Goal: Task Accomplishment & Management: Complete application form

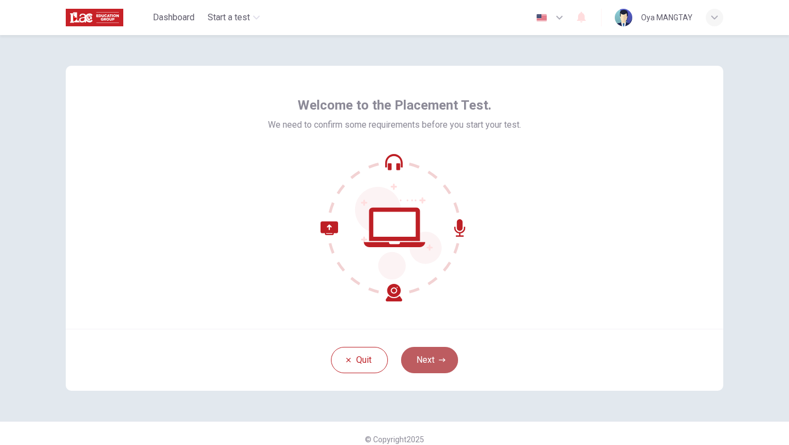
click at [427, 366] on button "Next" at bounding box center [429, 360] width 57 height 26
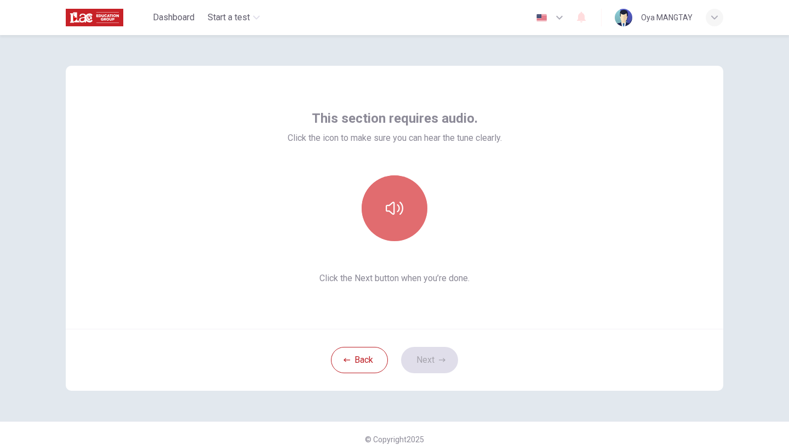
click at [388, 211] on icon "button" at bounding box center [395, 208] width 18 height 13
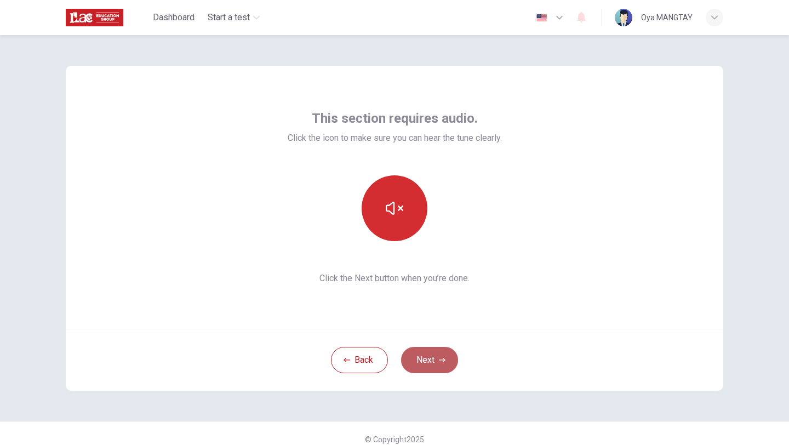
click at [440, 352] on button "Next" at bounding box center [429, 360] width 57 height 26
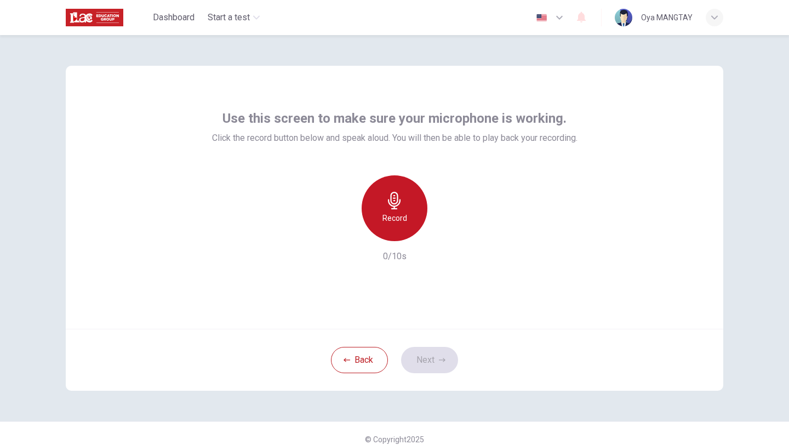
click at [409, 188] on div "Record" at bounding box center [395, 208] width 66 height 66
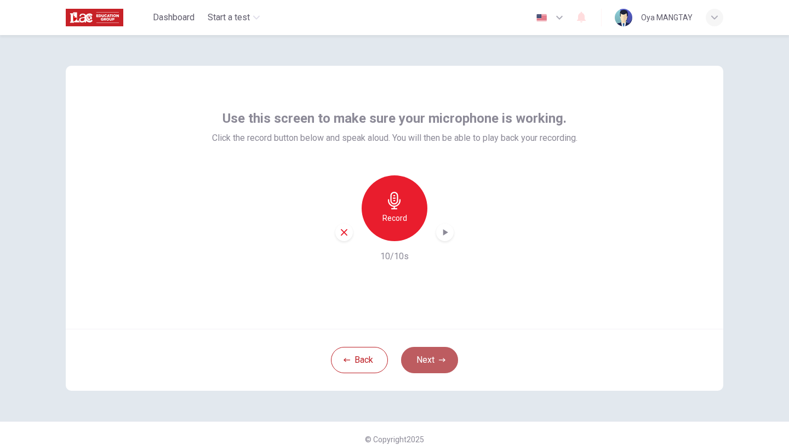
click at [422, 363] on button "Next" at bounding box center [429, 360] width 57 height 26
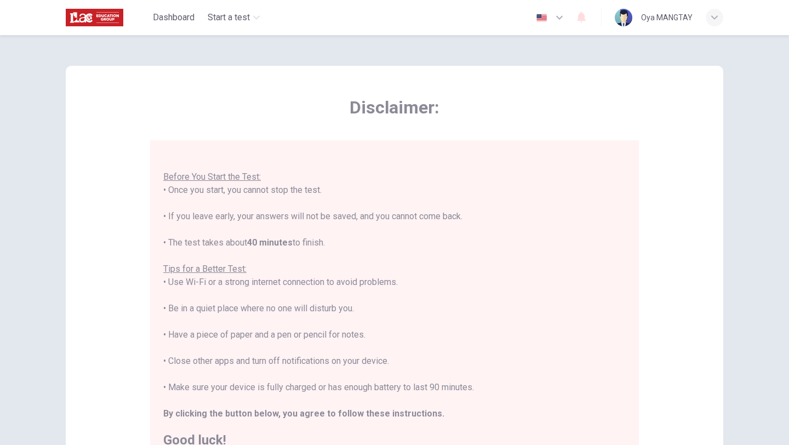
scroll to position [11, 0]
drag, startPoint x: 465, startPoint y: 216, endPoint x: 472, endPoint y: 216, distance: 6.6
click at [472, 217] on div "You are about to start a Placement Test . Before You Start the Test: • Once you…" at bounding box center [394, 293] width 462 height 302
drag, startPoint x: 331, startPoint y: 251, endPoint x: 298, endPoint y: 247, distance: 33.2
click at [298, 247] on div "You are about to start a Placement Test . Before You Start the Test: • Once you…" at bounding box center [394, 293] width 462 height 302
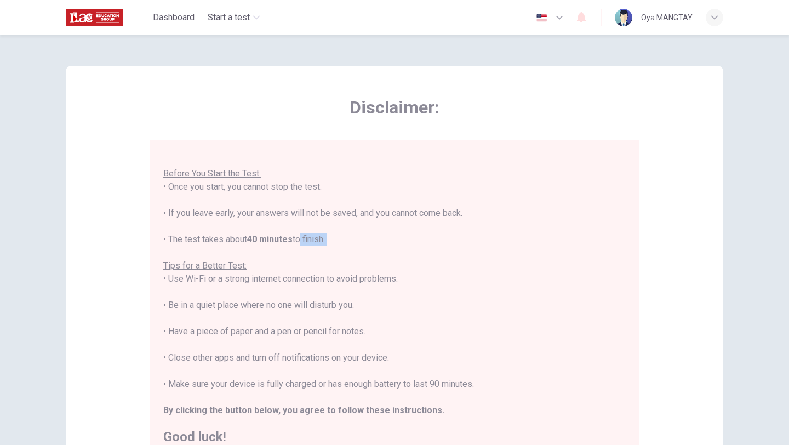
scroll to position [12, 0]
drag, startPoint x: 302, startPoint y: 274, endPoint x: 353, endPoint y: 281, distance: 50.8
click at [353, 281] on div "You are about to start a Placement Test . Before You Start the Test: • Once you…" at bounding box center [394, 292] width 462 height 302
click at [352, 282] on div "You are about to start a Placement Test . Before You Start the Test: • Once you…" at bounding box center [394, 292] width 462 height 302
drag, startPoint x: 171, startPoint y: 301, endPoint x: 337, endPoint y: 298, distance: 166.0
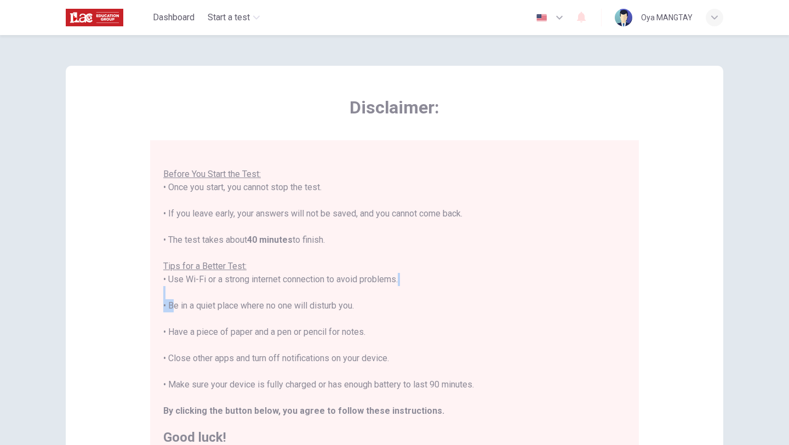
click at [337, 298] on div "You are about to start a Placement Test . Before You Start the Test: • Once you…" at bounding box center [394, 292] width 462 height 302
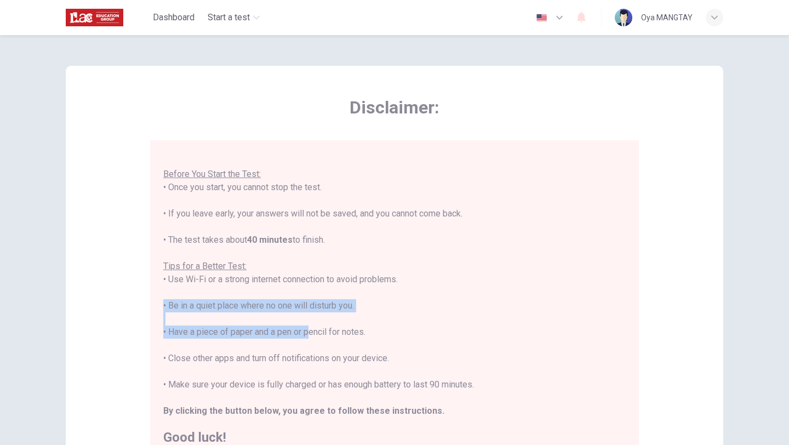
drag, startPoint x: 391, startPoint y: 303, endPoint x: 306, endPoint y: 324, distance: 87.6
click at [306, 325] on div "You are about to start a Placement Test . Before You Start the Test: • Once you…" at bounding box center [394, 292] width 462 height 302
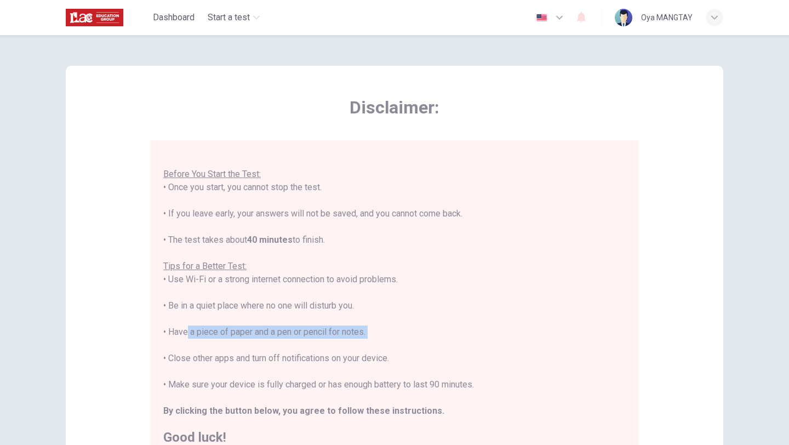
drag, startPoint x: 183, startPoint y: 333, endPoint x: 304, endPoint y: 336, distance: 121.1
click at [304, 336] on div "You are about to start a Placement Test . Before You Start the Test: • Once you…" at bounding box center [394, 292] width 462 height 302
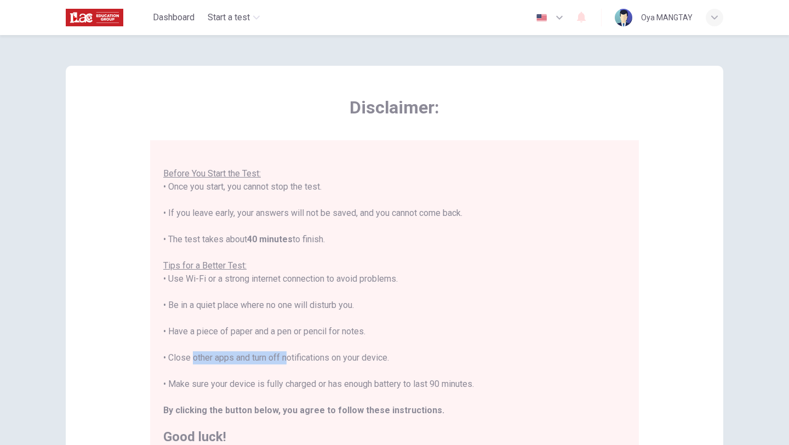
drag, startPoint x: 189, startPoint y: 357, endPoint x: 283, endPoint y: 360, distance: 94.3
click at [283, 360] on div "You are about to start a Placement Test . Before You Start the Test: • Once you…" at bounding box center [394, 292] width 462 height 302
click at [299, 363] on div "You are about to start a Placement Test . Before You Start the Test: • Once you…" at bounding box center [394, 292] width 462 height 302
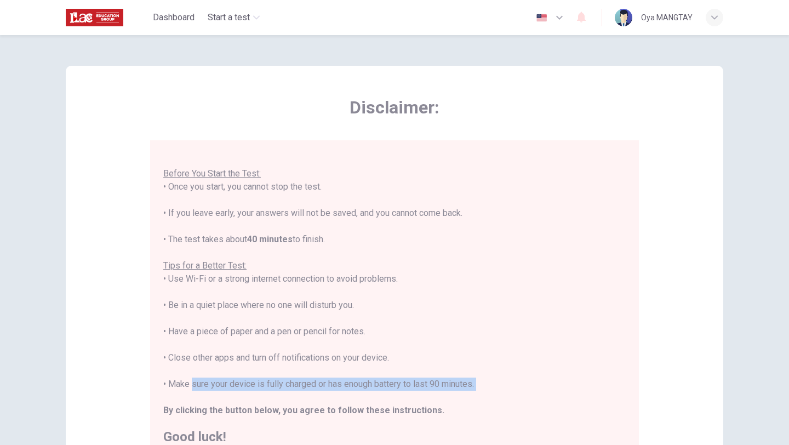
drag, startPoint x: 189, startPoint y: 387, endPoint x: 339, endPoint y: 393, distance: 149.7
click at [339, 393] on div "You are about to start a Placement Test . Before You Start the Test: • Once you…" at bounding box center [394, 292] width 462 height 302
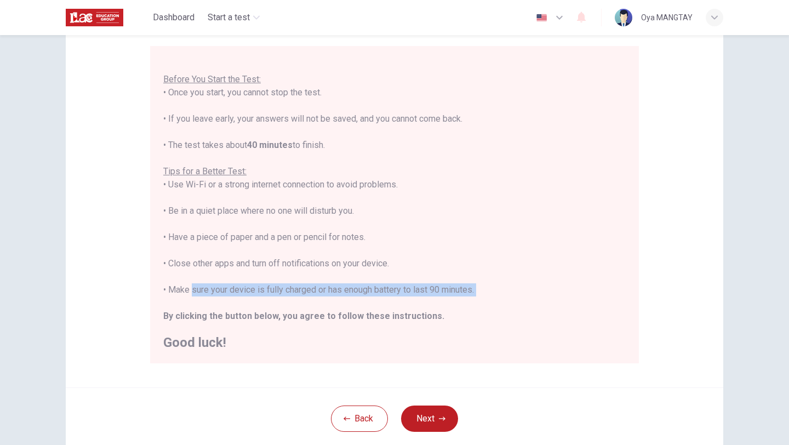
scroll to position [96, 0]
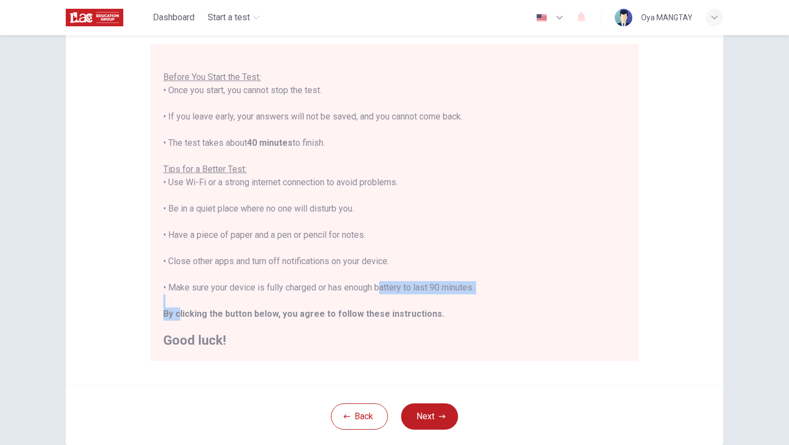
drag, startPoint x: 179, startPoint y: 311, endPoint x: 397, endPoint y: 280, distance: 220.3
click at [397, 280] on div "You are about to start a Placement Test . Before You Start the Test: • Once you…" at bounding box center [394, 195] width 462 height 302
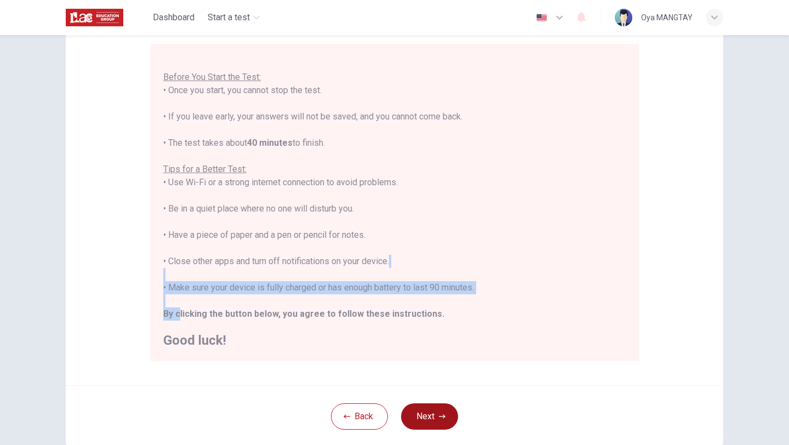
click at [433, 420] on button "Next" at bounding box center [429, 416] width 57 height 26
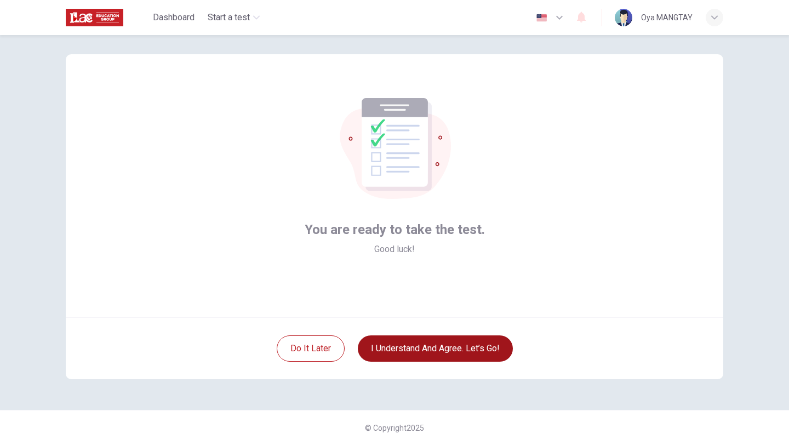
scroll to position [12, 0]
click at [392, 352] on button "I understand and agree. Let’s go!" at bounding box center [435, 348] width 155 height 26
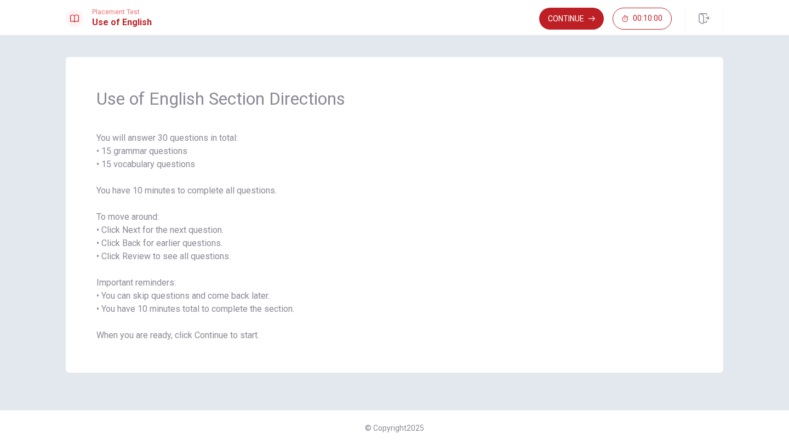
drag, startPoint x: 123, startPoint y: 153, endPoint x: 154, endPoint y: 156, distance: 30.8
click at [154, 156] on span "You will answer 30 questions in total: • 15 grammar questions • 15 vocabulary q…" at bounding box center [394, 236] width 596 height 210
click at [562, 20] on button "Continue" at bounding box center [571, 19] width 65 height 22
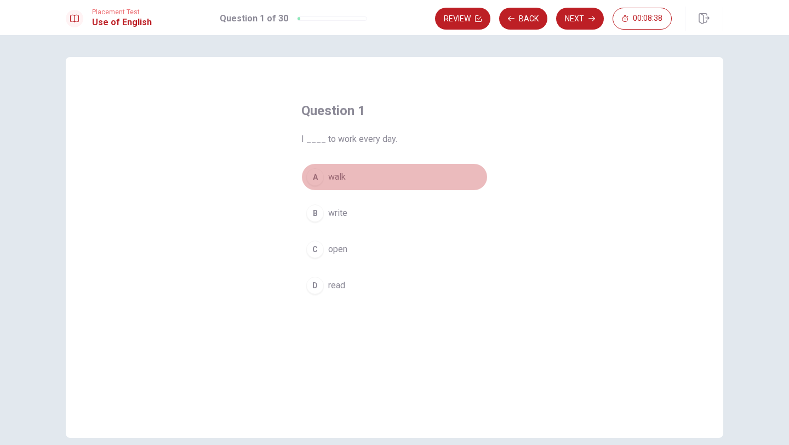
click at [314, 175] on div "A" at bounding box center [315, 177] width 18 height 18
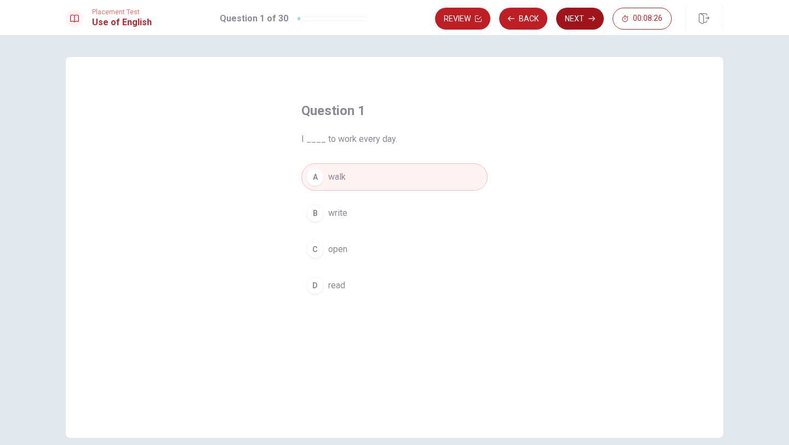
click at [583, 15] on button "Next" at bounding box center [580, 19] width 48 height 22
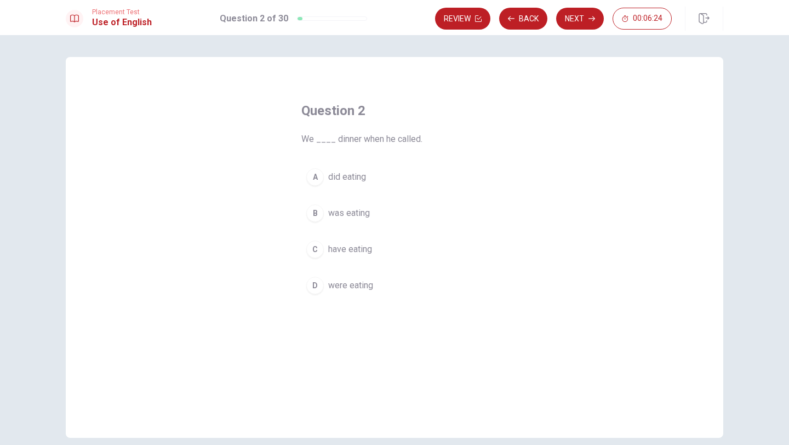
click at [320, 247] on div "C" at bounding box center [315, 250] width 18 height 18
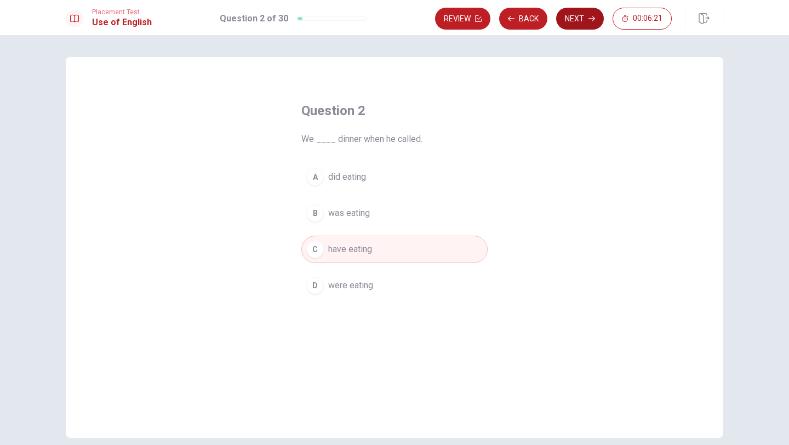
click at [586, 14] on button "Next" at bounding box center [580, 19] width 48 height 22
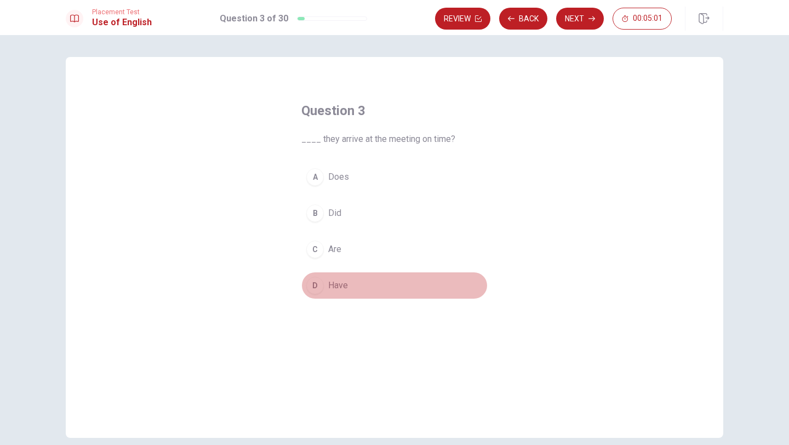
click at [315, 285] on div "D" at bounding box center [315, 286] width 18 height 18
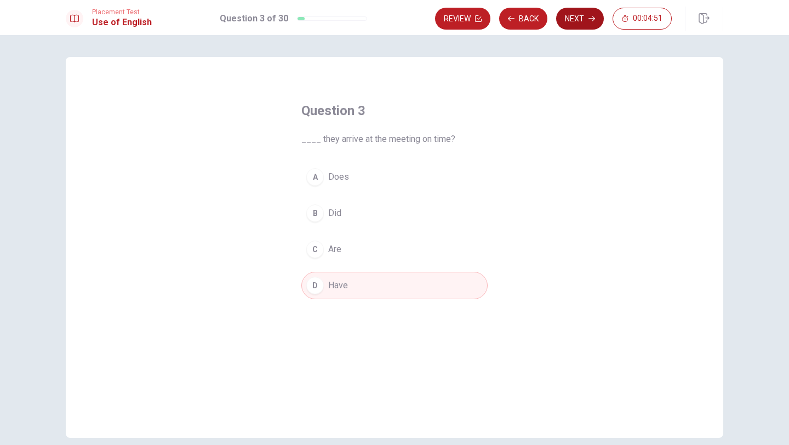
click at [574, 15] on button "Next" at bounding box center [580, 19] width 48 height 22
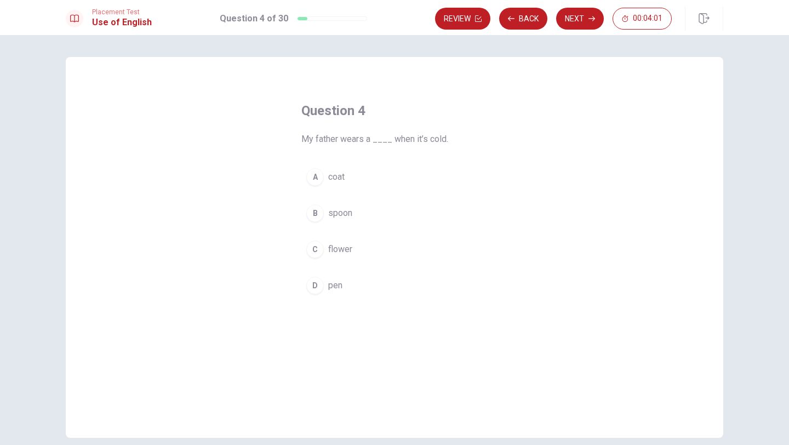
click at [318, 178] on div "A" at bounding box center [315, 177] width 18 height 18
click at [577, 17] on button "Next" at bounding box center [580, 19] width 48 height 22
click at [318, 249] on div "C" at bounding box center [315, 250] width 18 height 18
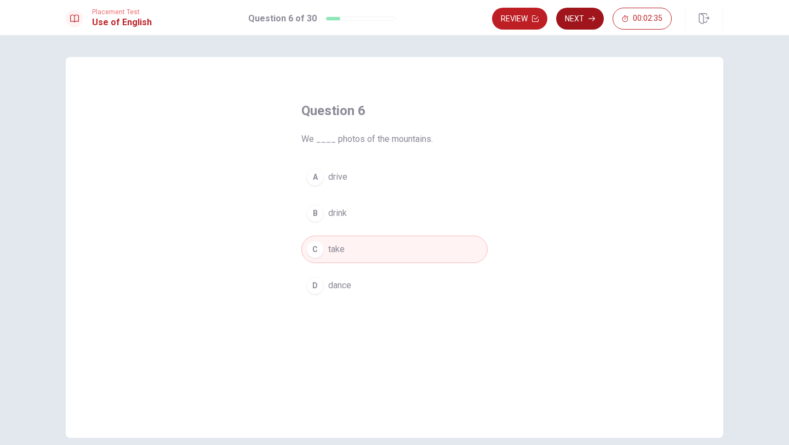
click at [575, 15] on button "Next" at bounding box center [580, 19] width 48 height 22
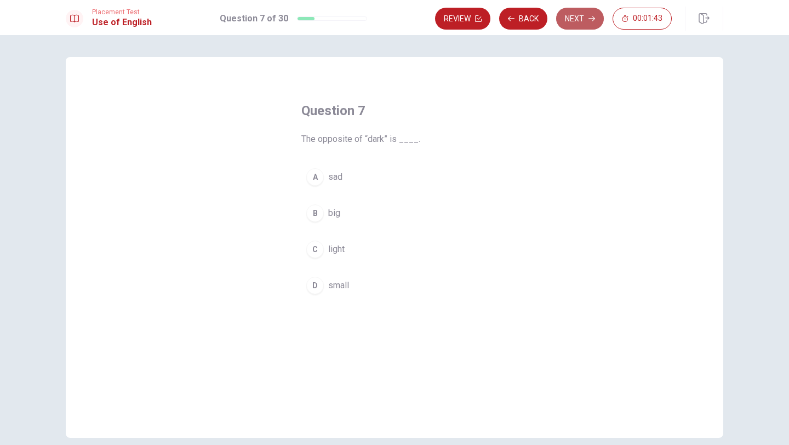
click at [575, 17] on button "Next" at bounding box center [580, 19] width 48 height 22
click at [318, 176] on div "A" at bounding box center [315, 177] width 18 height 18
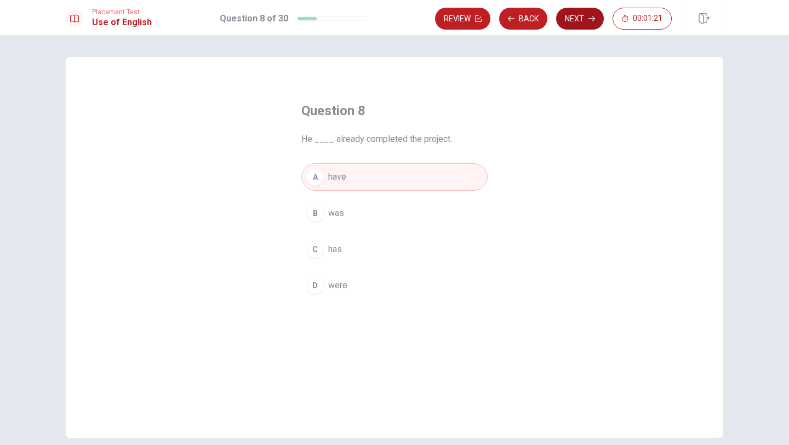
click at [573, 19] on button "Next" at bounding box center [580, 19] width 48 height 22
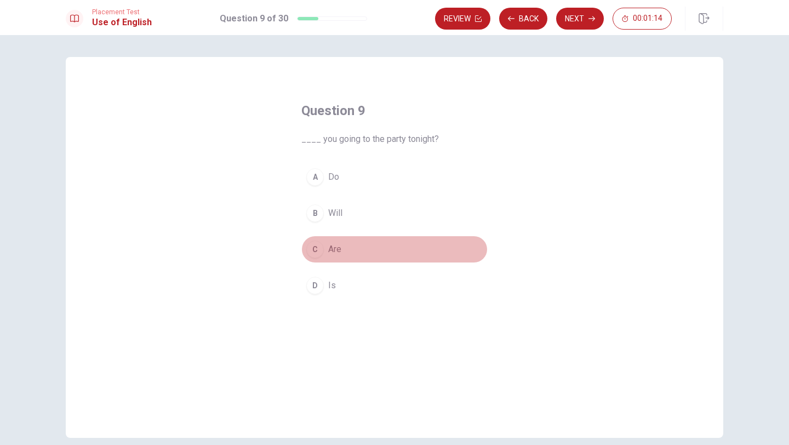
click at [316, 248] on div "C" at bounding box center [315, 250] width 18 height 18
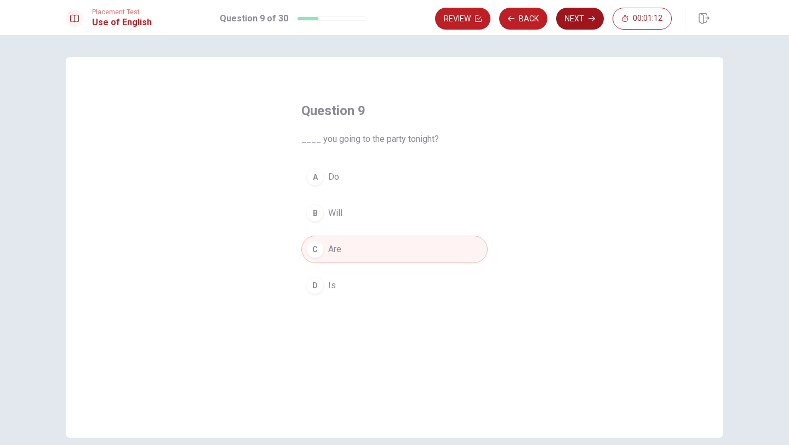
click at [587, 18] on button "Next" at bounding box center [580, 19] width 48 height 22
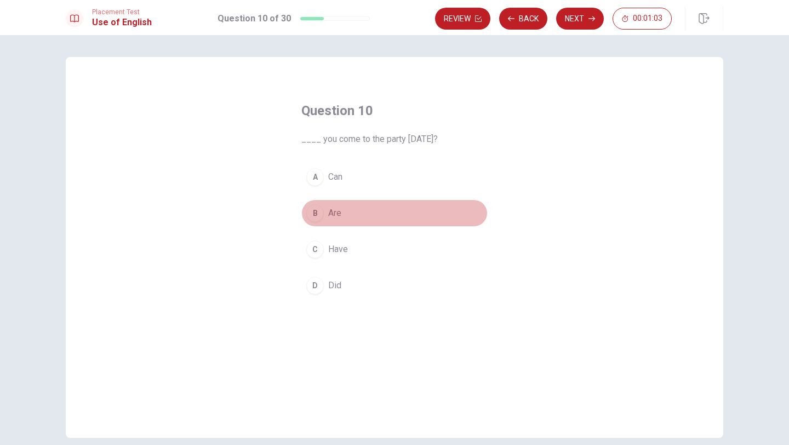
click at [313, 211] on div "B" at bounding box center [315, 213] width 18 height 18
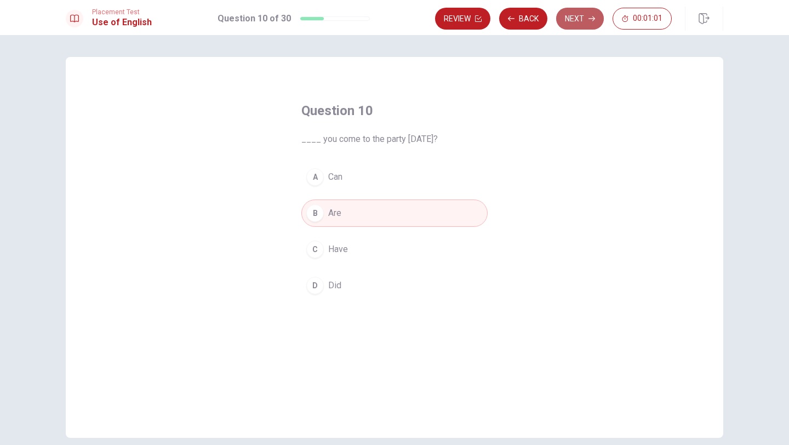
click at [570, 17] on button "Next" at bounding box center [580, 19] width 48 height 22
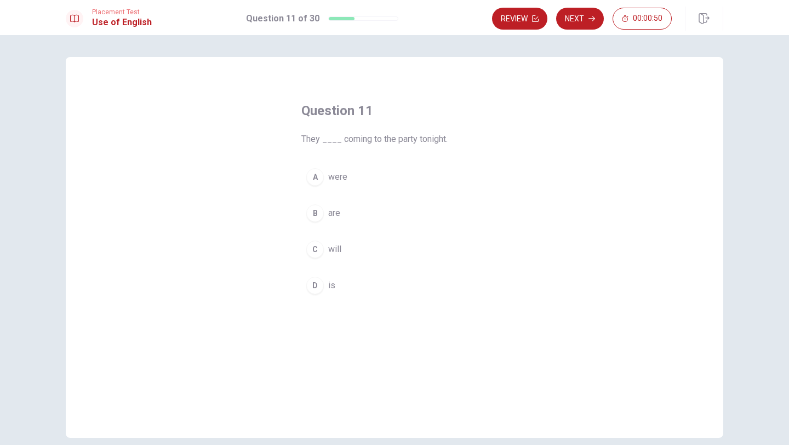
click at [315, 216] on div "B" at bounding box center [315, 213] width 18 height 18
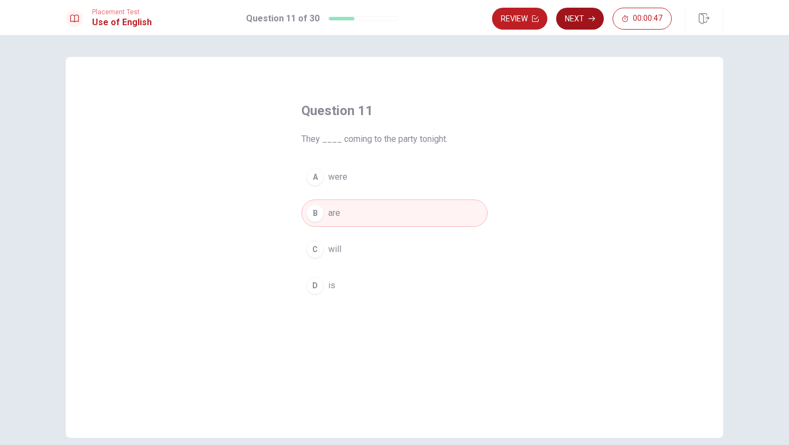
click at [583, 15] on button "Next" at bounding box center [580, 19] width 48 height 22
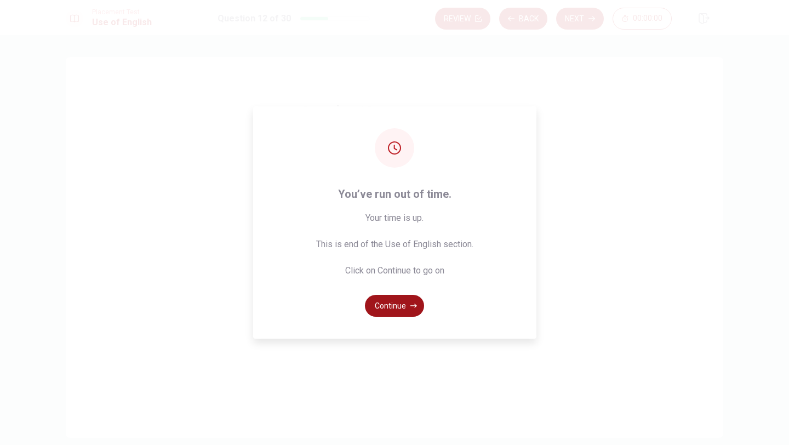
click at [413, 305] on icon "button" at bounding box center [413, 306] width 7 height 4
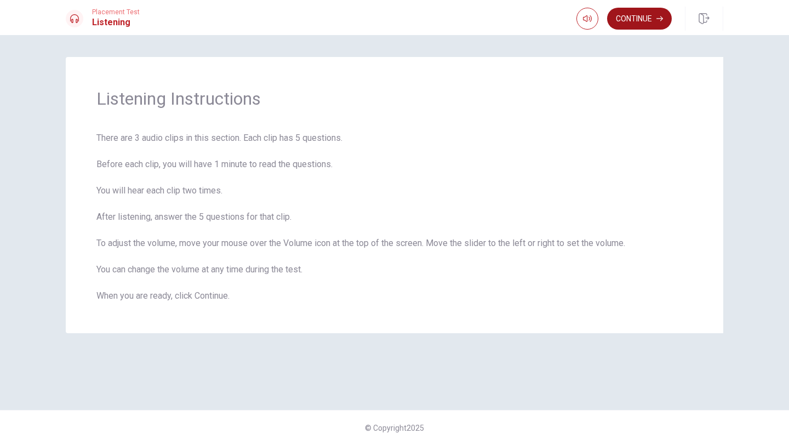
click at [642, 16] on button "Continue" at bounding box center [639, 19] width 65 height 22
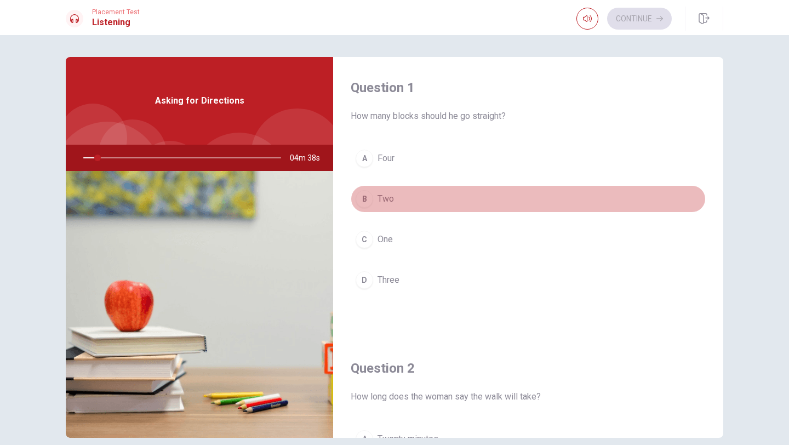
click at [363, 199] on div "B" at bounding box center [365, 199] width 18 height 18
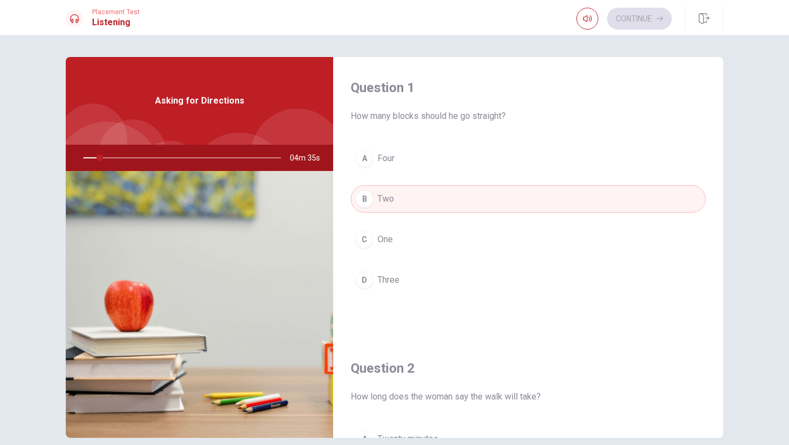
type input "9"
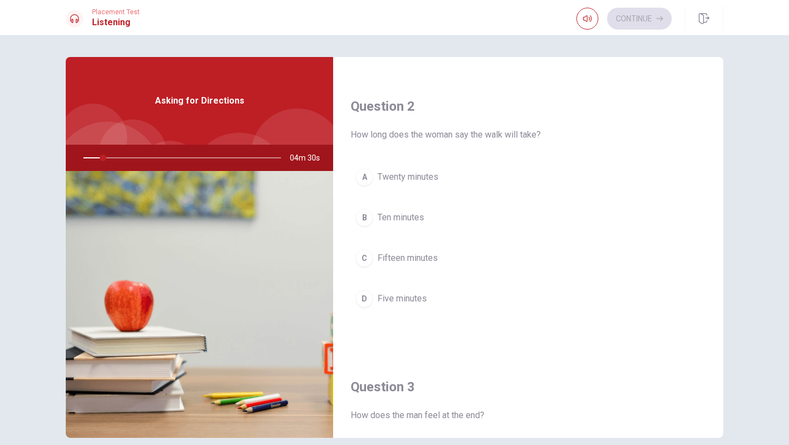
scroll to position [263, 0]
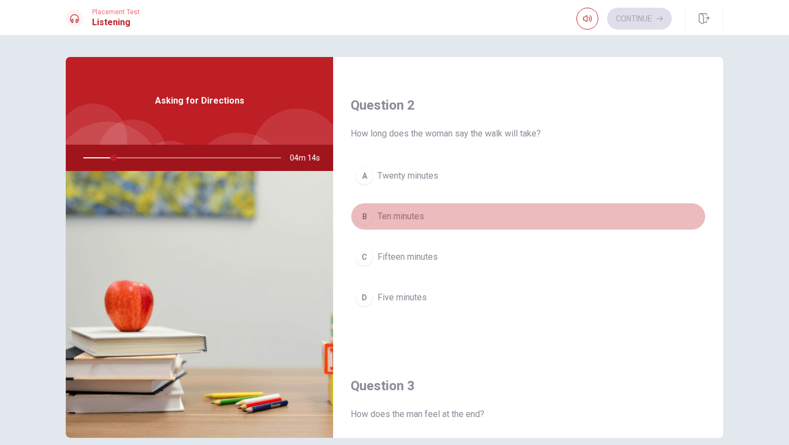
click at [365, 214] on div "B" at bounding box center [365, 217] width 18 height 18
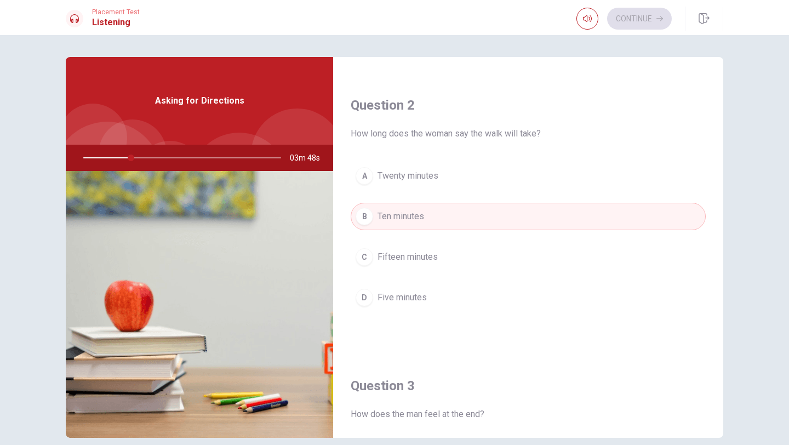
type input "24"
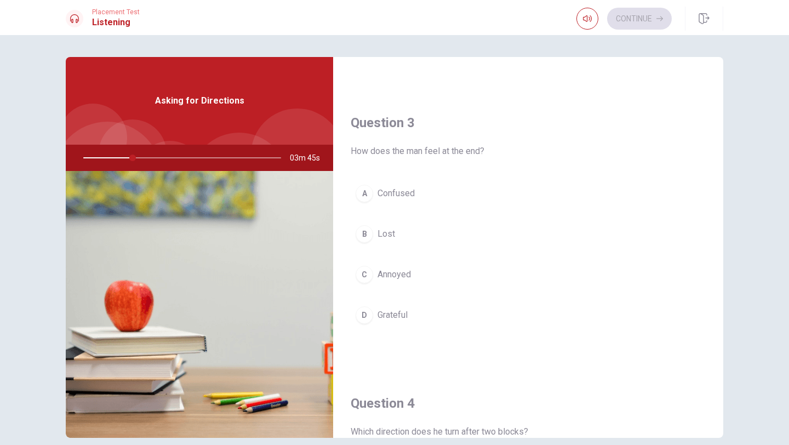
scroll to position [548, 0]
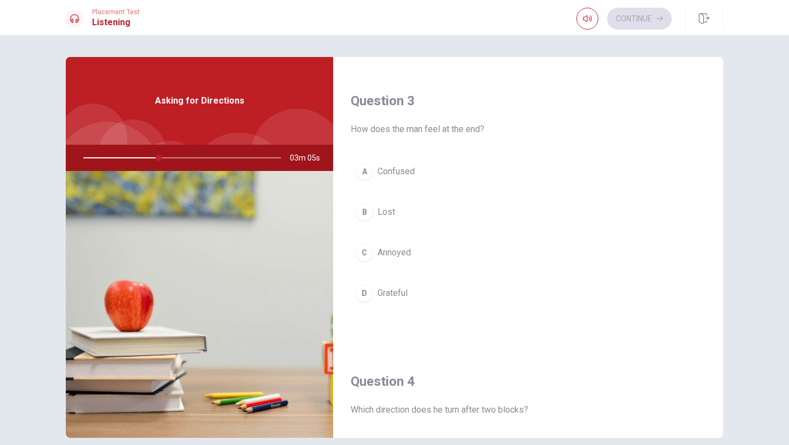
click at [367, 253] on div "C" at bounding box center [365, 253] width 18 height 18
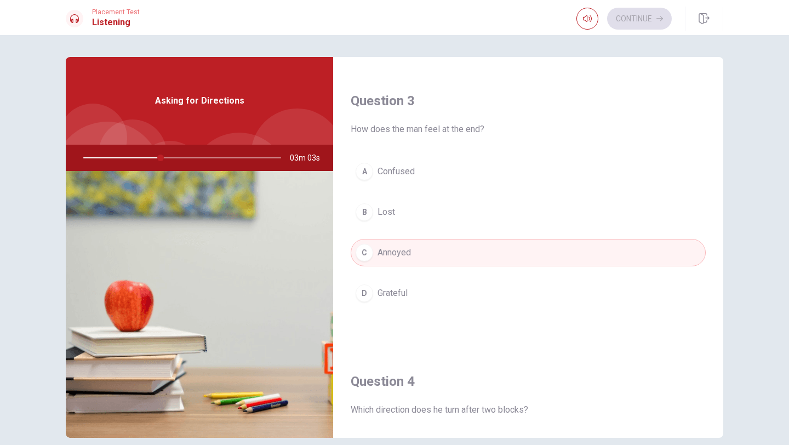
type input "39"
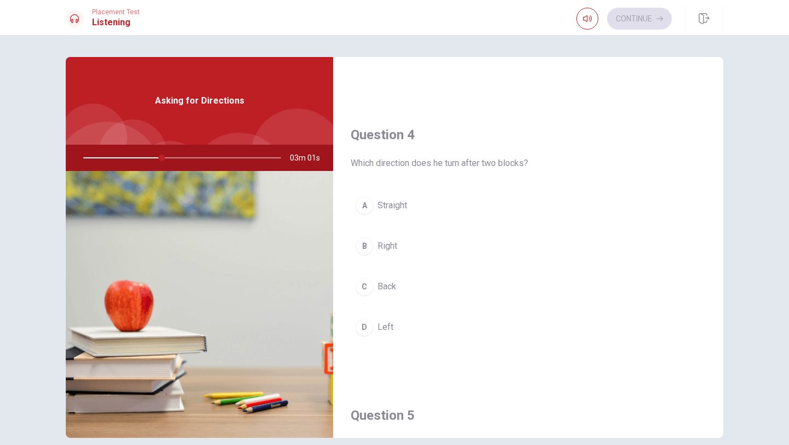
scroll to position [833, 0]
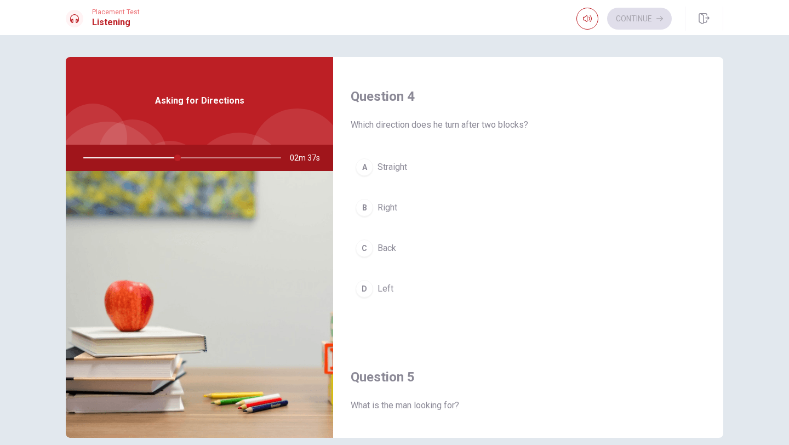
click at [365, 245] on div "C" at bounding box center [365, 248] width 18 height 18
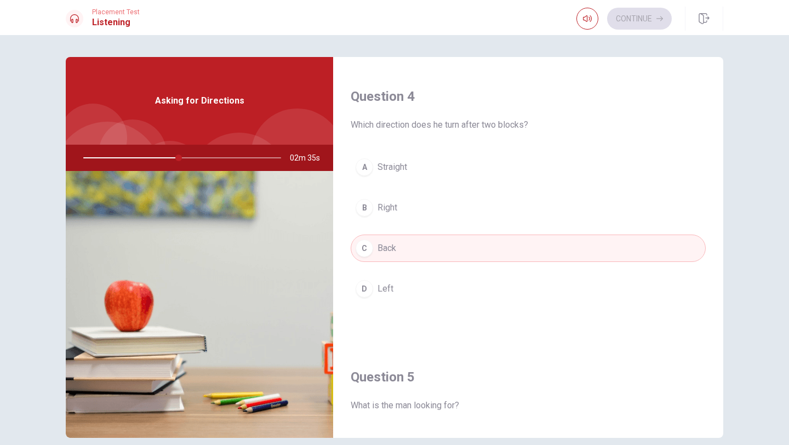
type input "49"
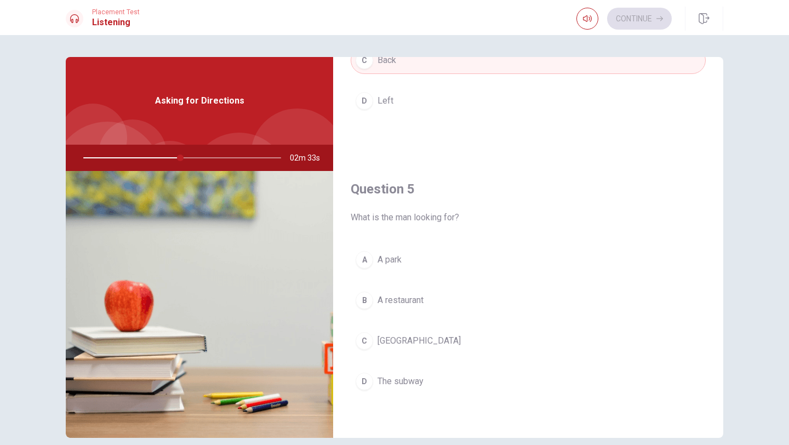
scroll to position [1022, 0]
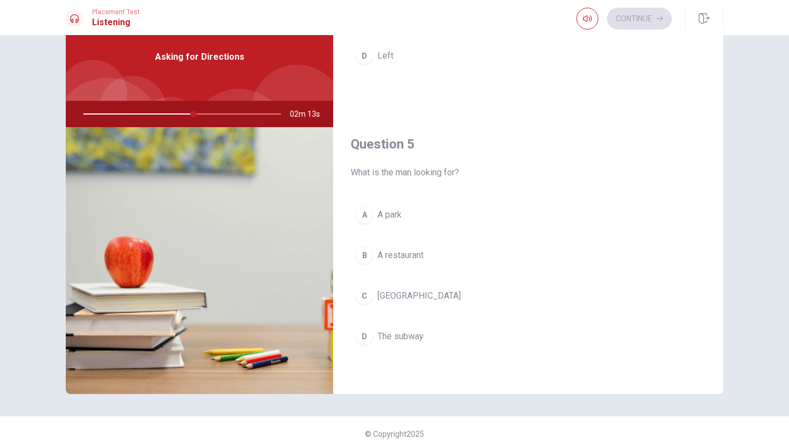
click at [363, 256] on div "B" at bounding box center [365, 256] width 18 height 18
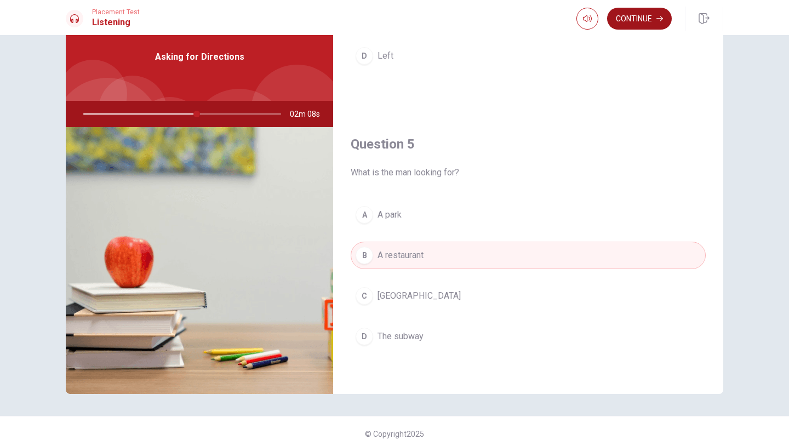
click at [637, 18] on button "Continue" at bounding box center [639, 19] width 65 height 22
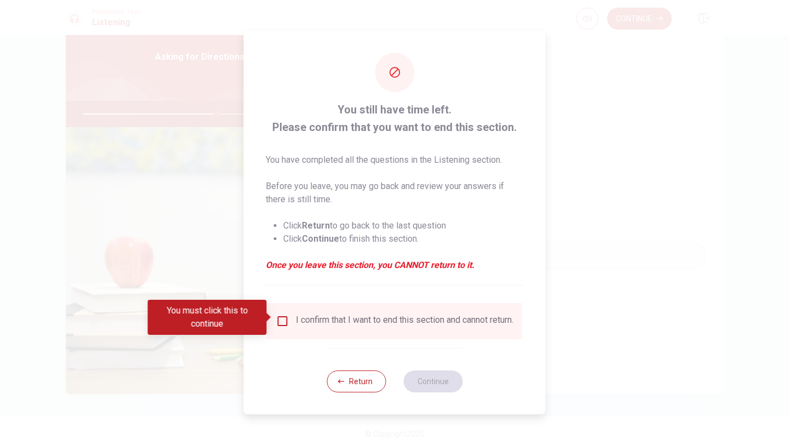
click at [285, 318] on input "You must click this to continue" at bounding box center [282, 320] width 13 height 13
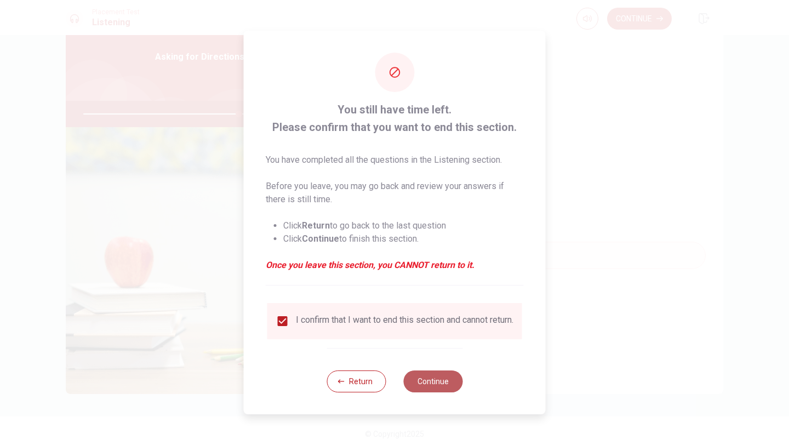
click at [439, 375] on button "Continue" at bounding box center [432, 381] width 59 height 22
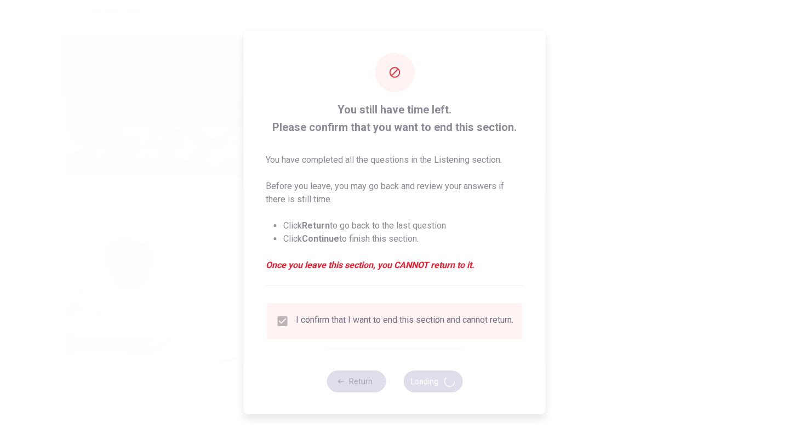
type input "79"
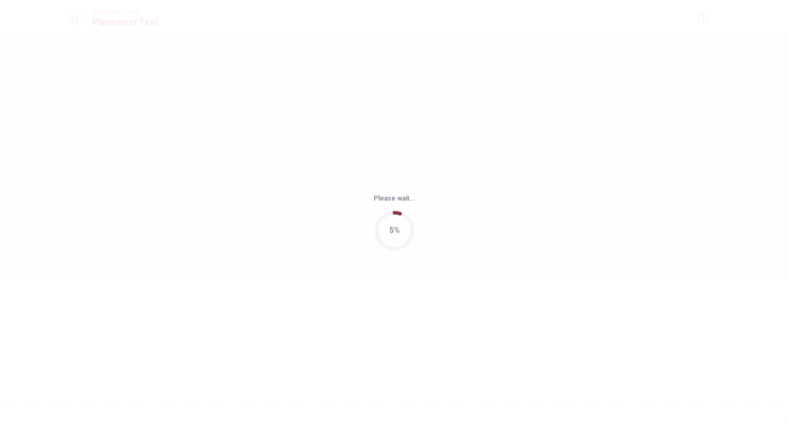
scroll to position [0, 0]
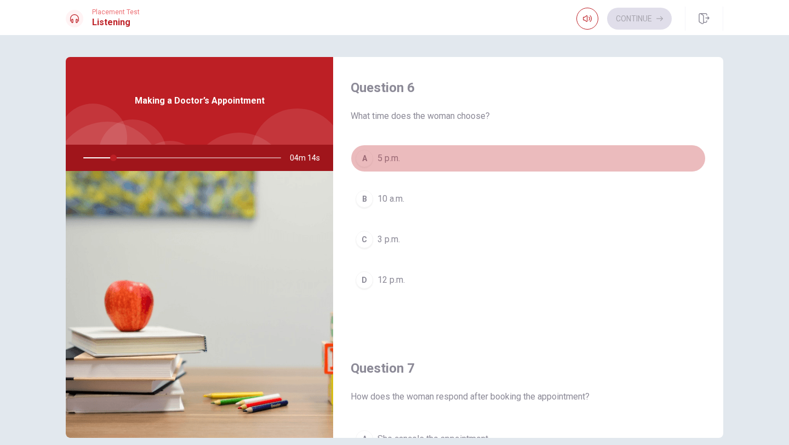
click at [363, 161] on div "A" at bounding box center [365, 159] width 18 height 18
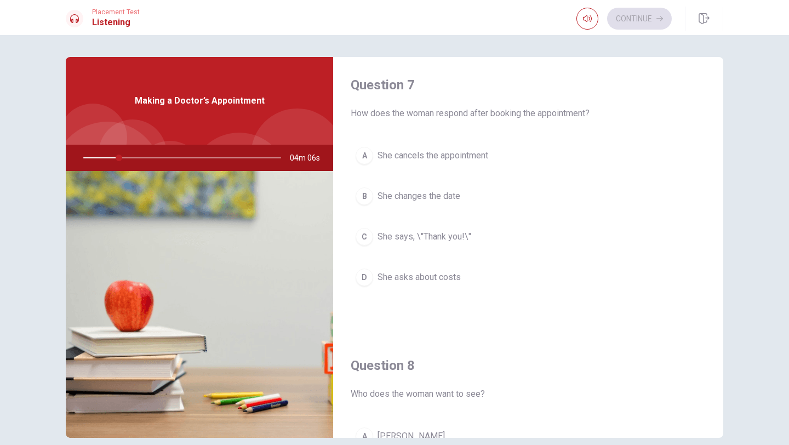
scroll to position [287, 0]
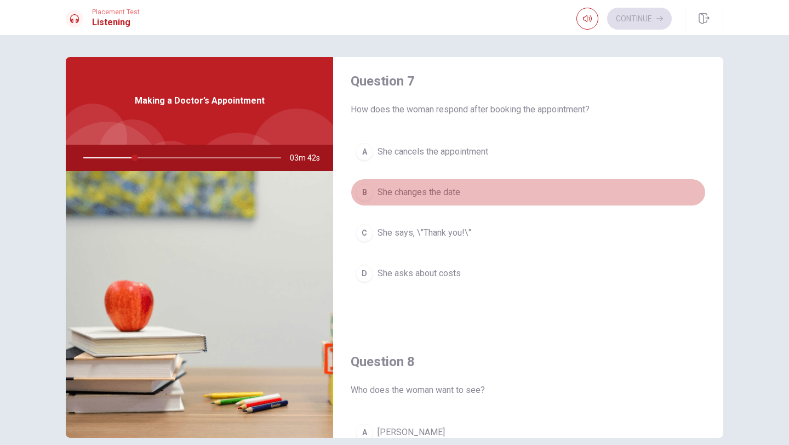
click at [365, 192] on div "B" at bounding box center [365, 193] width 18 height 18
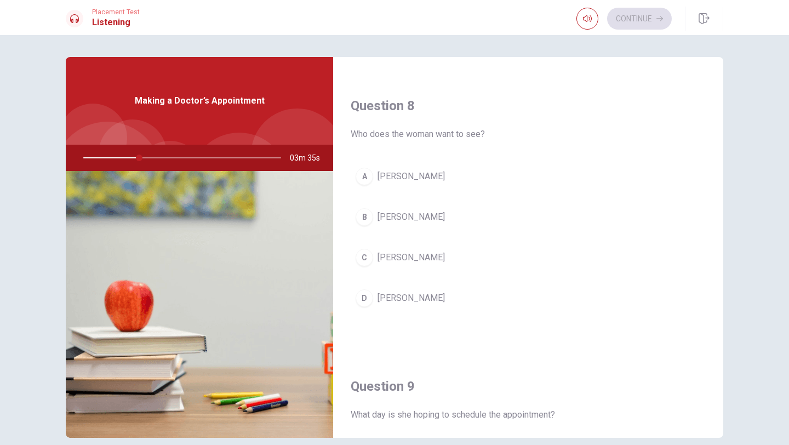
scroll to position [544, 0]
click at [364, 216] on div "B" at bounding box center [365, 216] width 18 height 18
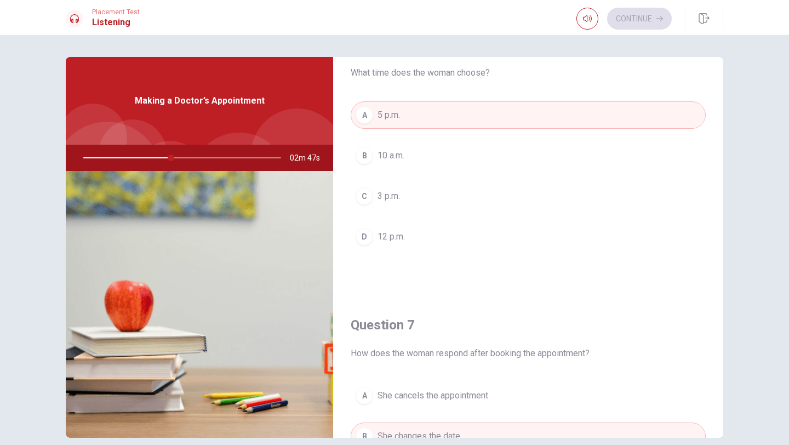
scroll to position [0, 0]
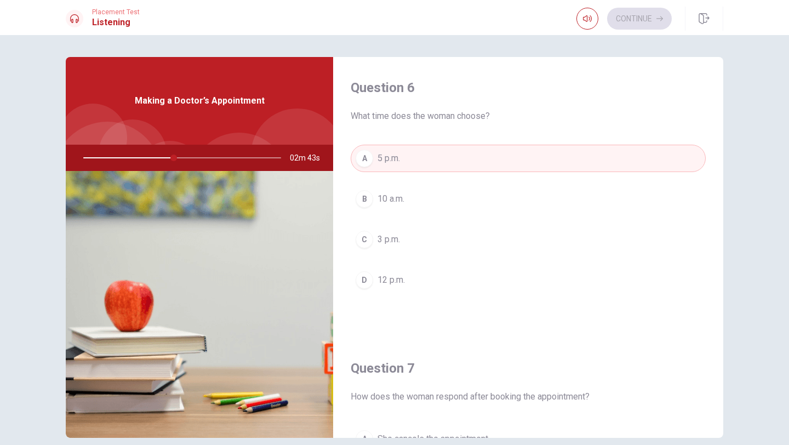
click at [367, 241] on div "C" at bounding box center [365, 240] width 18 height 18
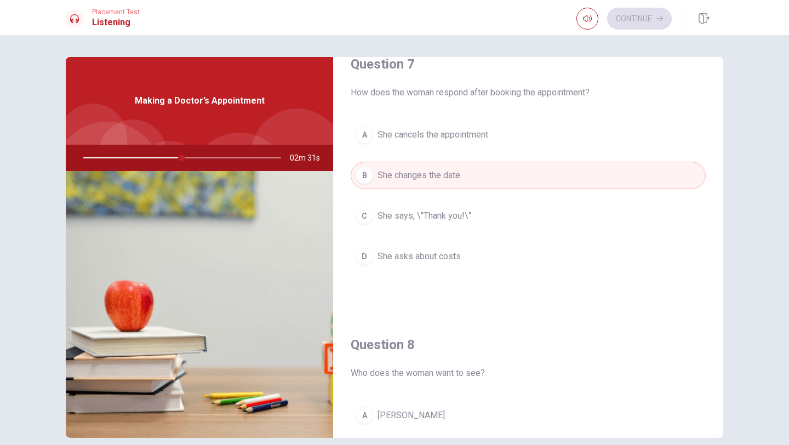
scroll to position [303, 0]
click at [470, 219] on span "She says, \"Thank you!\"" at bounding box center [425, 216] width 94 height 13
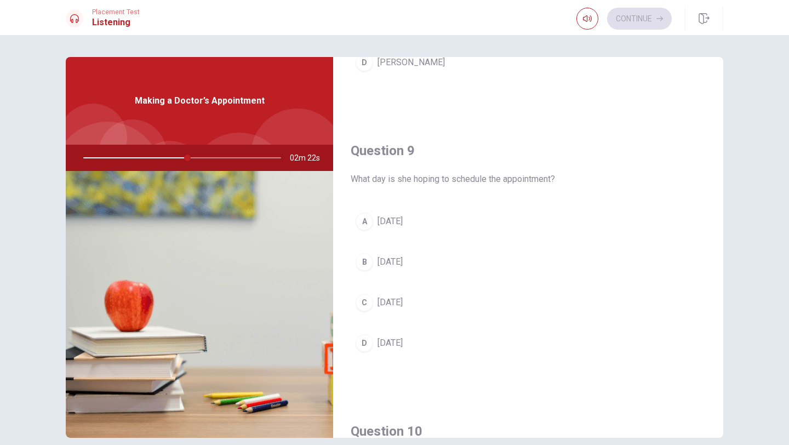
scroll to position [784, 0]
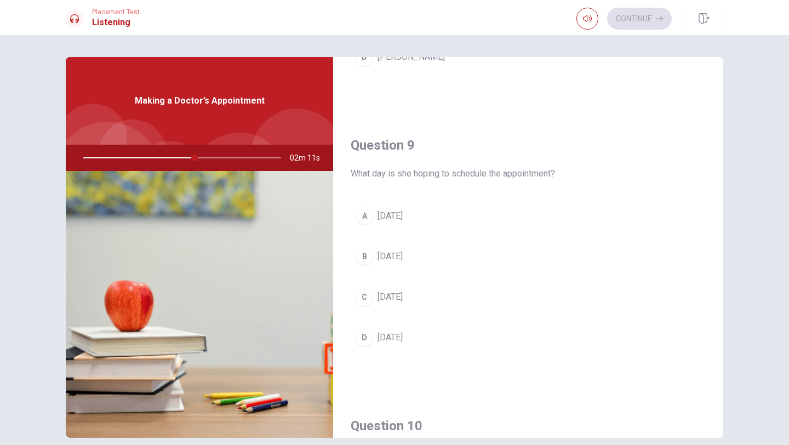
click at [370, 255] on div "B" at bounding box center [365, 257] width 18 height 18
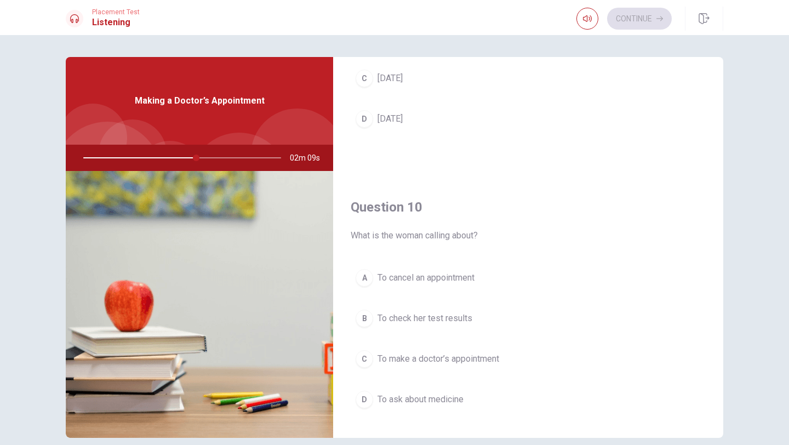
scroll to position [1022, 0]
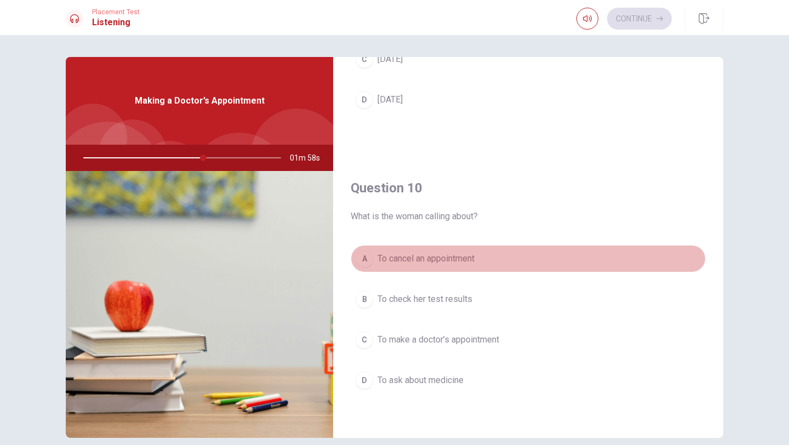
click at [365, 262] on div "A" at bounding box center [365, 259] width 18 height 18
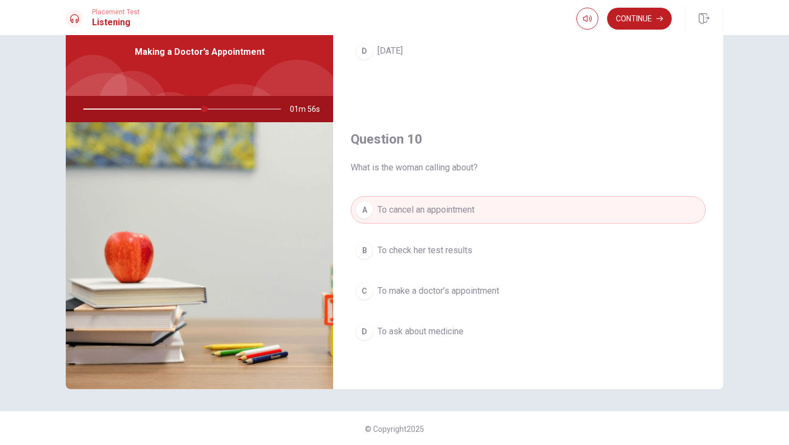
scroll to position [50, 0]
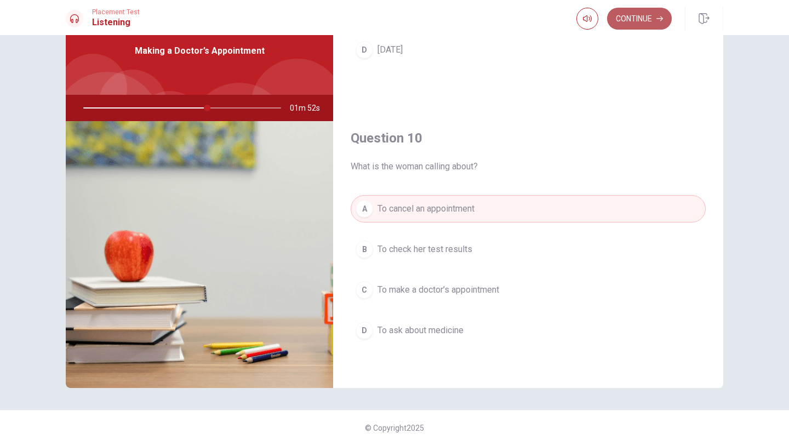
click at [633, 18] on button "Continue" at bounding box center [639, 19] width 65 height 22
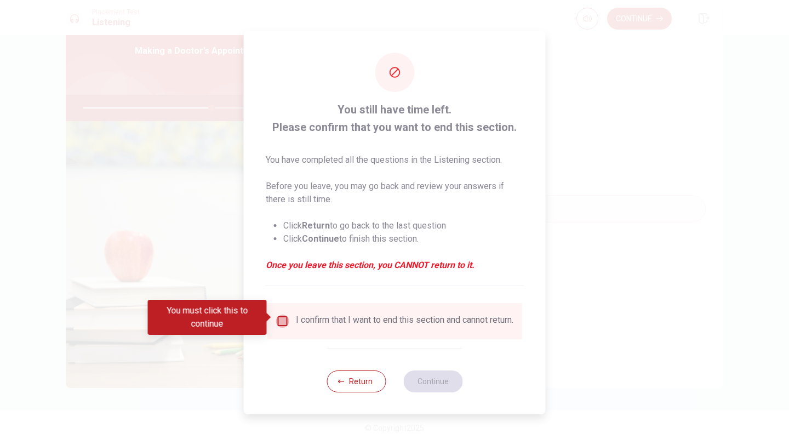
click at [281, 316] on input "You must click this to continue" at bounding box center [282, 320] width 13 height 13
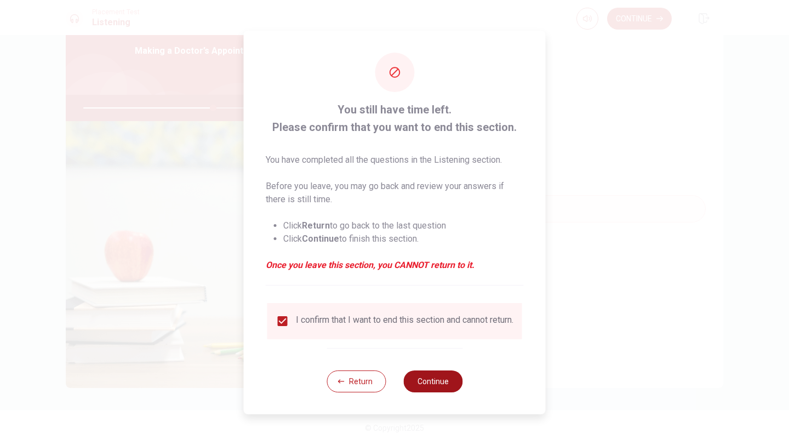
click at [429, 382] on button "Continue" at bounding box center [432, 381] width 59 height 22
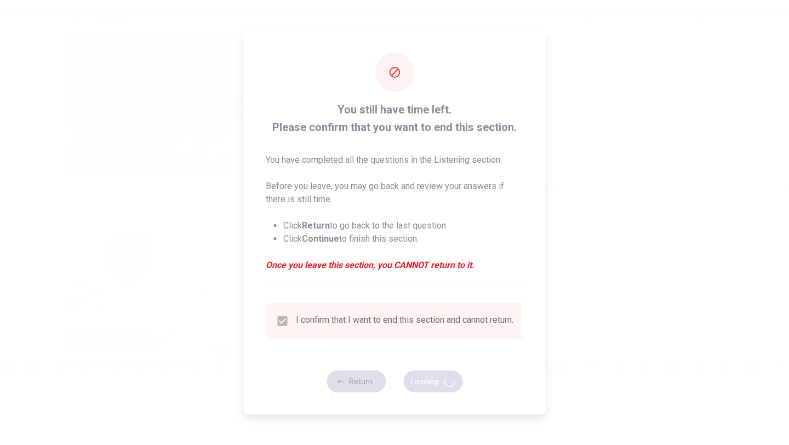
type input "67"
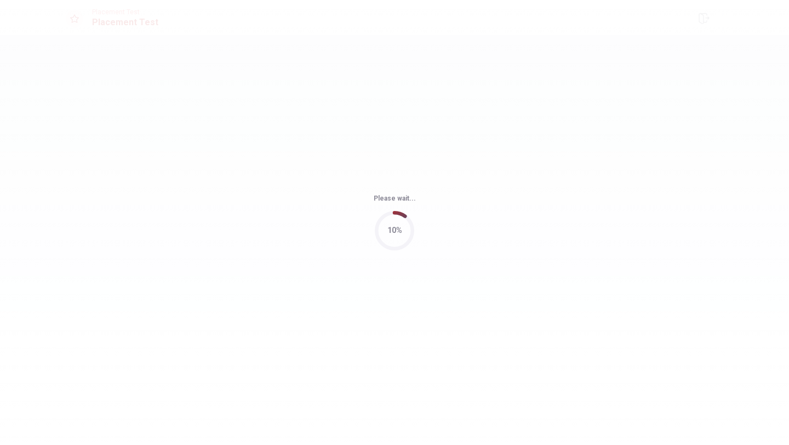
scroll to position [0, 0]
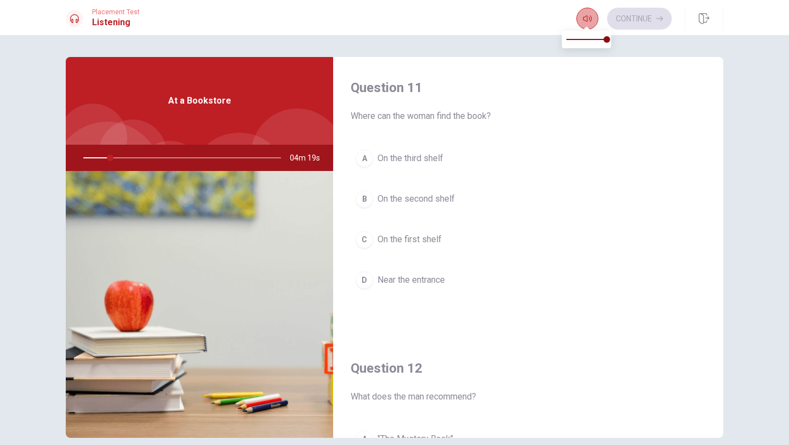
click at [591, 20] on button "button" at bounding box center [587, 19] width 22 height 22
click at [368, 198] on div "B" at bounding box center [365, 199] width 18 height 18
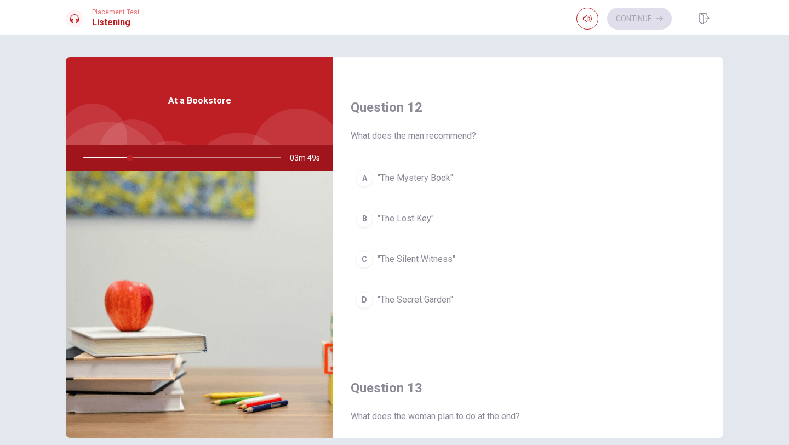
scroll to position [261, 0]
click at [178, 110] on div "At a Bookstore" at bounding box center [199, 101] width 267 height 88
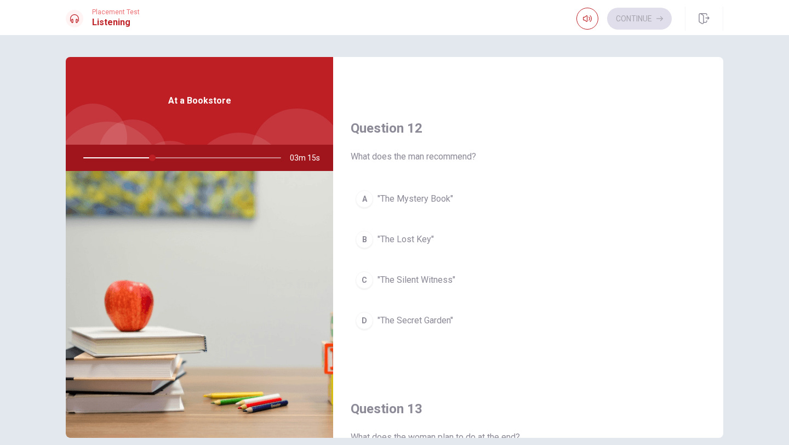
scroll to position [245, 0]
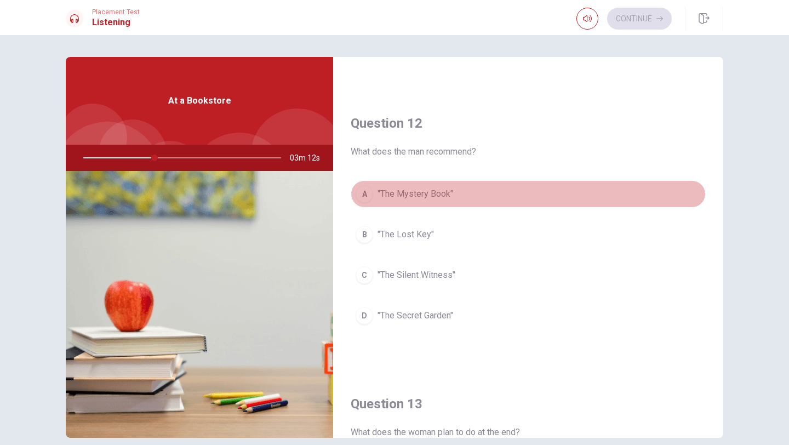
click at [421, 193] on span ""The Mystery Book"" at bounding box center [416, 193] width 76 height 13
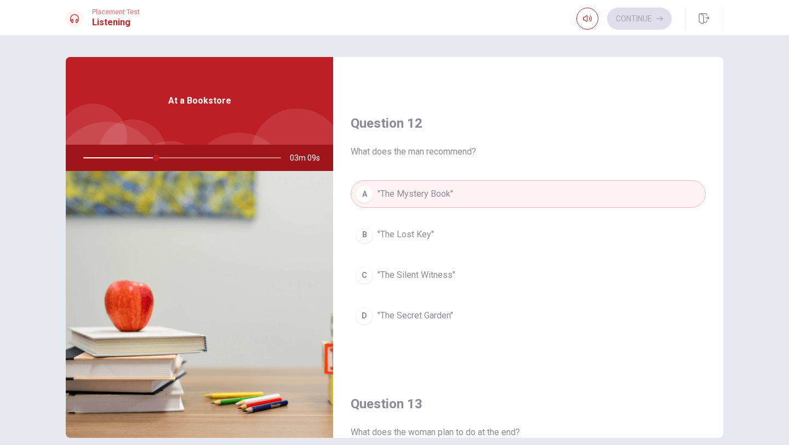
type input "37"
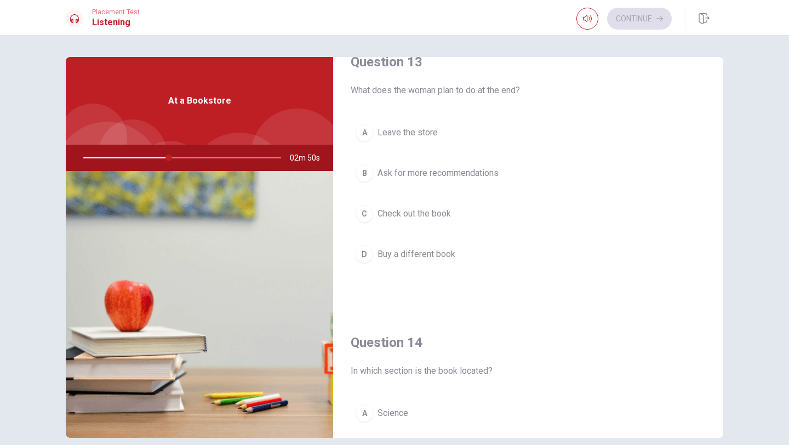
scroll to position [594, 0]
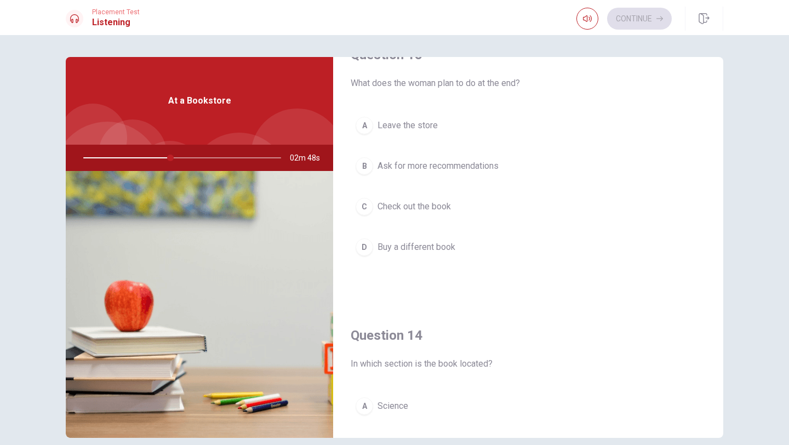
click at [445, 211] on span "Check out the book" at bounding box center [414, 206] width 73 height 13
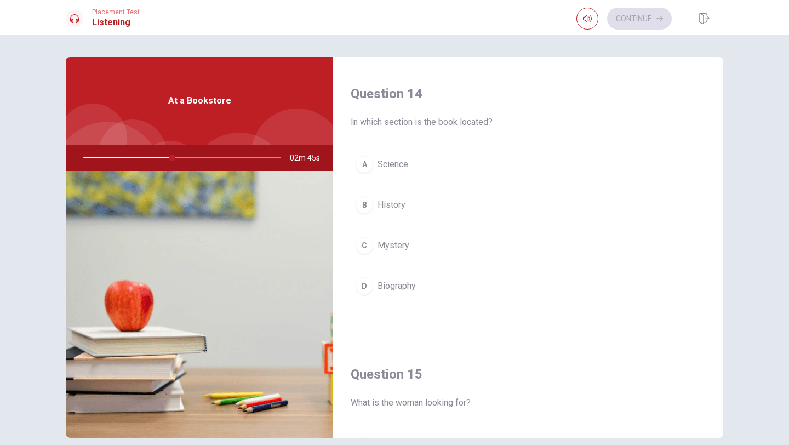
scroll to position [840, 0]
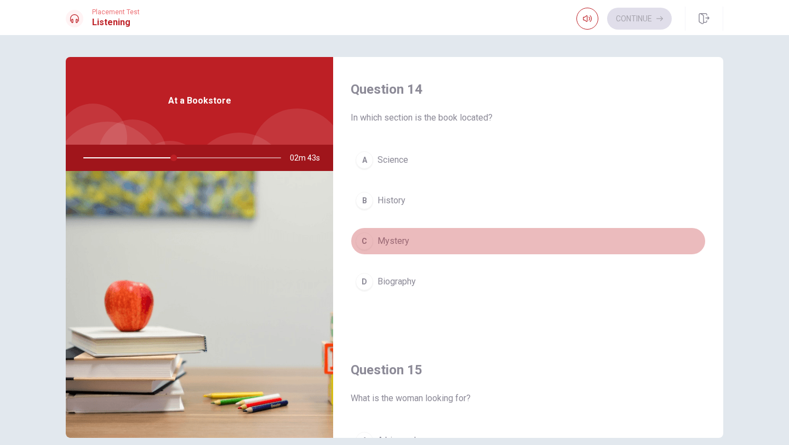
click at [421, 245] on button "C Mystery" at bounding box center [528, 240] width 355 height 27
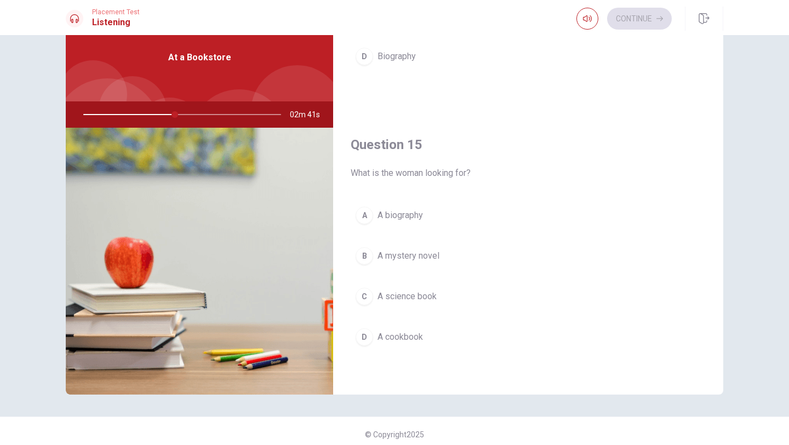
scroll to position [49, 0]
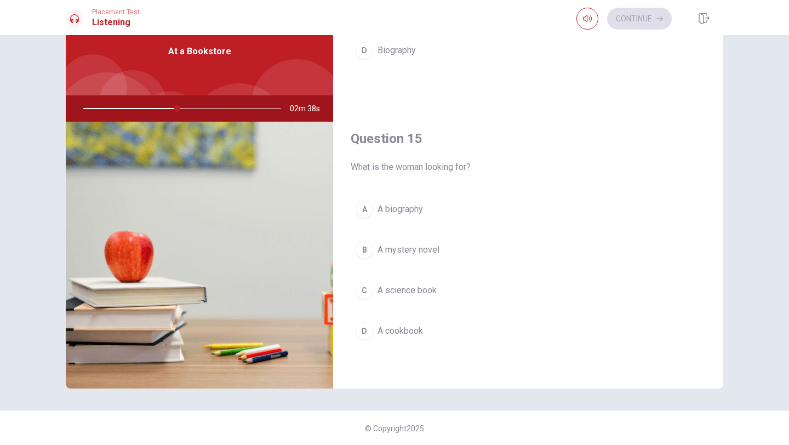
click at [421, 245] on span "A mystery novel" at bounding box center [409, 249] width 62 height 13
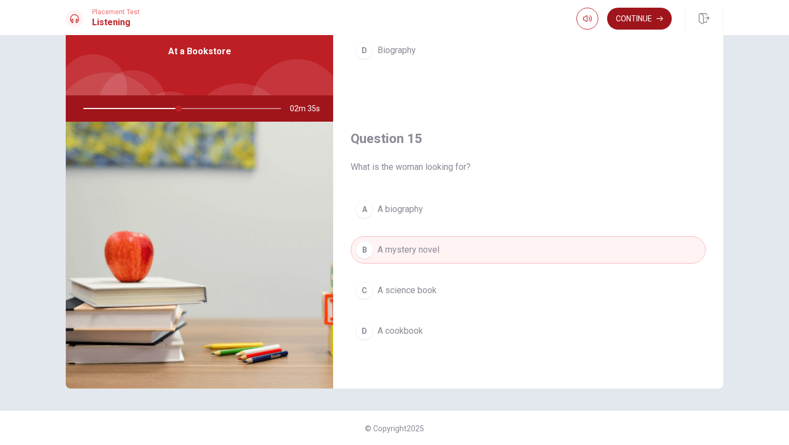
click at [651, 15] on button "Continue" at bounding box center [639, 19] width 65 height 22
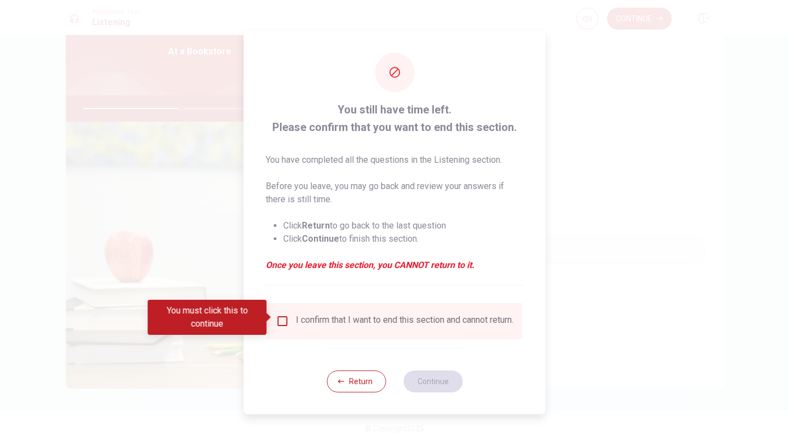
click at [283, 317] on input "You must click this to continue" at bounding box center [282, 320] width 13 height 13
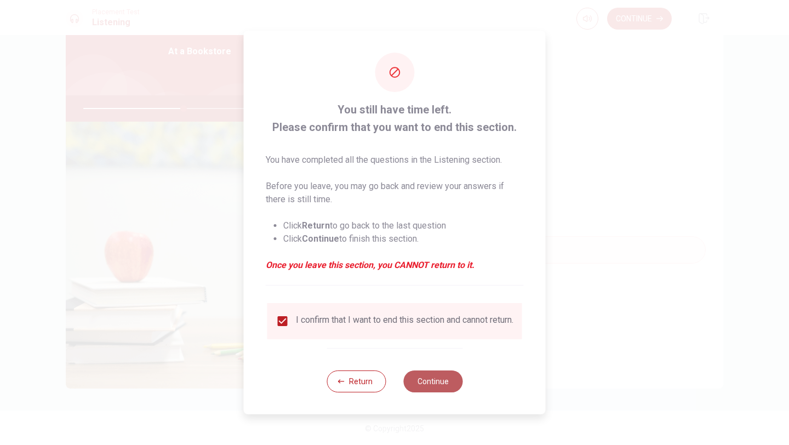
click at [426, 387] on button "Continue" at bounding box center [432, 381] width 59 height 22
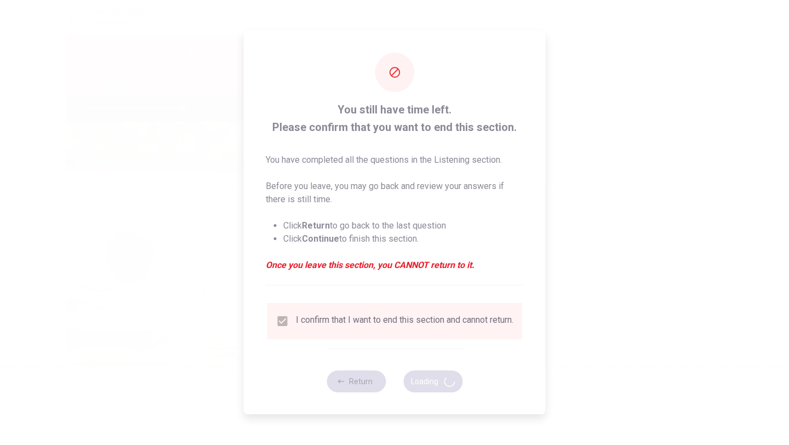
type input "51"
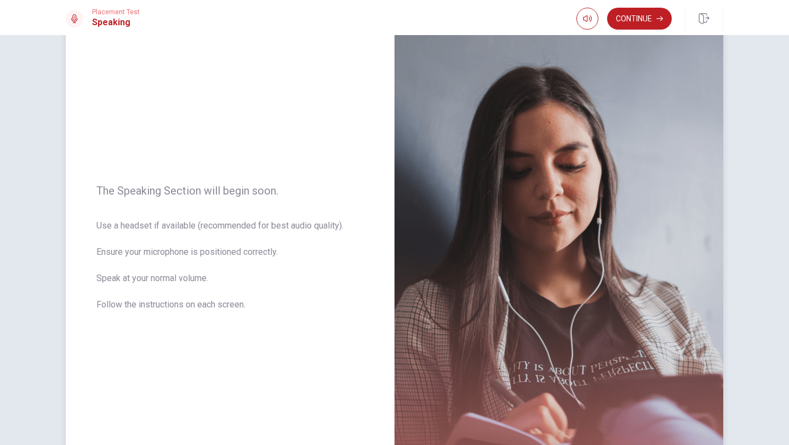
scroll to position [0, 0]
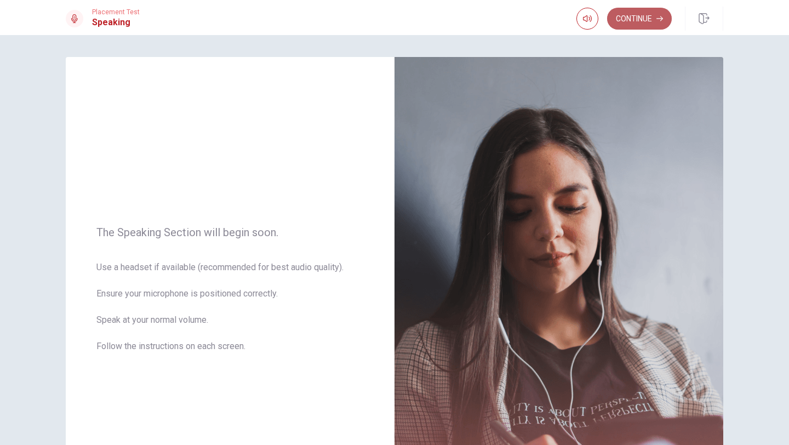
click at [640, 17] on button "Continue" at bounding box center [639, 19] width 65 height 22
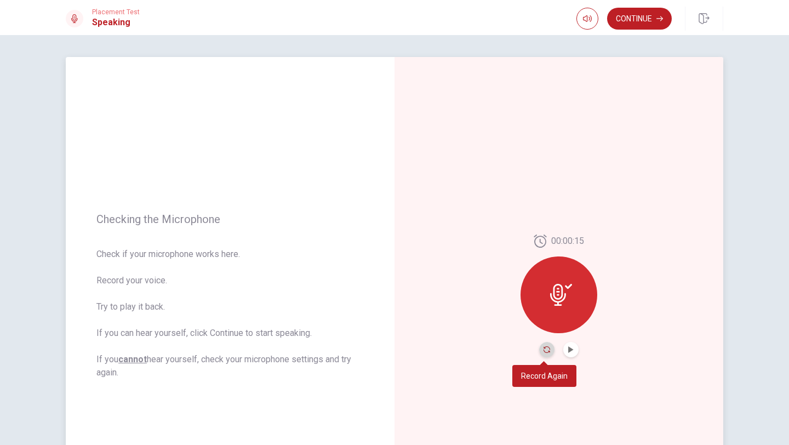
click at [545, 350] on icon "Record Again" at bounding box center [547, 349] width 7 height 7
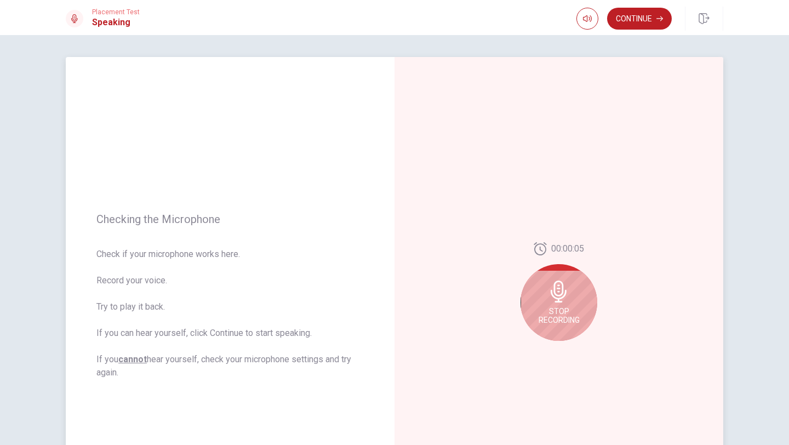
click at [569, 296] on div "Stop Recording" at bounding box center [559, 302] width 77 height 77
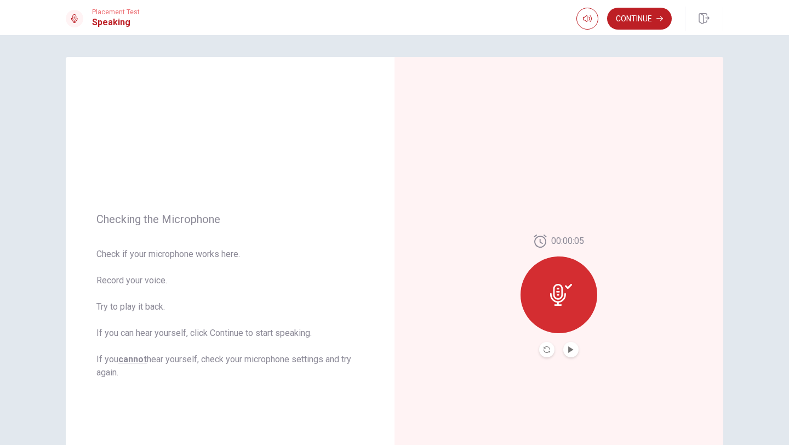
click at [566, 344] on button "Play Audio" at bounding box center [570, 349] width 15 height 15
click at [568, 347] on icon "Pause Audio" at bounding box center [570, 349] width 5 height 7
click at [628, 9] on button "Continue" at bounding box center [639, 19] width 65 height 22
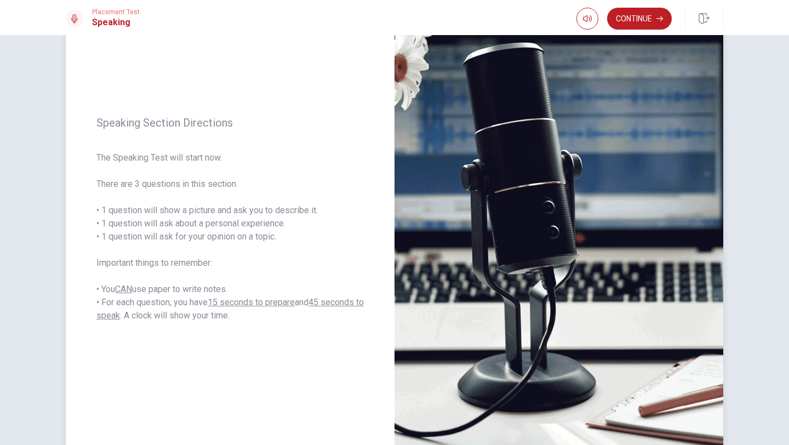
scroll to position [20, 0]
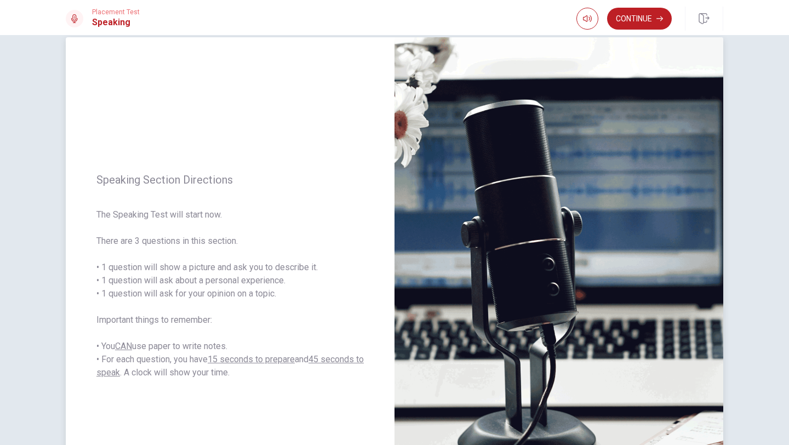
drag, startPoint x: 84, startPoint y: 242, endPoint x: 272, endPoint y: 250, distance: 187.5
click at [272, 250] on div "Speaking Section Directions The Speaking Test will start now. There are 3 quest…" at bounding box center [230, 276] width 329 height 478
drag, startPoint x: 106, startPoint y: 268, endPoint x: 222, endPoint y: 270, distance: 116.7
click at [222, 270] on span "The Speaking Test will start now. There are 3 questions in this section. • 1 qu…" at bounding box center [229, 293] width 267 height 171
drag, startPoint x: 244, startPoint y: 271, endPoint x: 321, endPoint y: 271, distance: 76.7
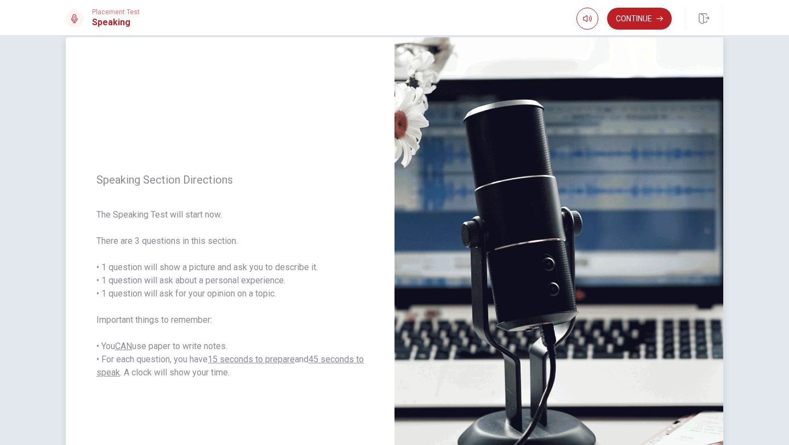
click at [321, 271] on span "The Speaking Test will start now. There are 3 questions in this section. • 1 qu…" at bounding box center [229, 293] width 267 height 171
click at [140, 273] on span "The Speaking Test will start now. There are 3 questions in this section. • 1 qu…" at bounding box center [229, 293] width 267 height 171
drag, startPoint x: 140, startPoint y: 273, endPoint x: 174, endPoint y: 280, distance: 34.7
click at [155, 277] on span "The Speaking Test will start now. There are 3 questions in this section. • 1 qu…" at bounding box center [229, 293] width 267 height 171
drag, startPoint x: 218, startPoint y: 281, endPoint x: 256, endPoint y: 281, distance: 38.9
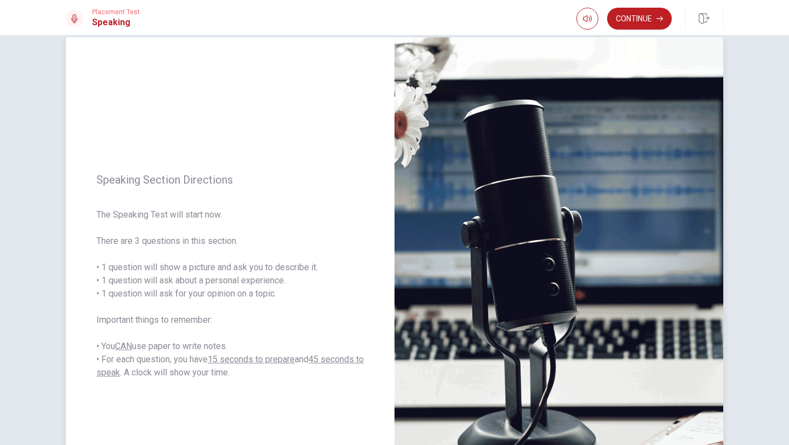
click at [256, 281] on span "The Speaking Test will start now. There are 3 questions in this section. • 1 qu…" at bounding box center [229, 293] width 267 height 171
drag, startPoint x: 297, startPoint y: 284, endPoint x: 299, endPoint y: 294, distance: 10.5
click at [302, 297] on span "The Speaking Test will start now. There are 3 questions in this section. • 1 qu…" at bounding box center [229, 293] width 267 height 171
click at [299, 294] on span "The Speaking Test will start now. There are 3 questions in this section. • 1 qu…" at bounding box center [229, 293] width 267 height 171
drag, startPoint x: 297, startPoint y: 277, endPoint x: 122, endPoint y: 287, distance: 175.1
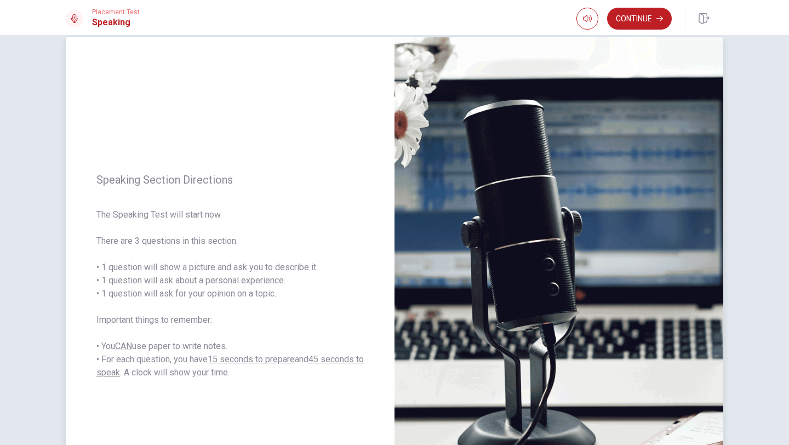
click at [127, 287] on span "The Speaking Test will start now. There are 3 questions in this section. • 1 qu…" at bounding box center [229, 293] width 267 height 171
drag, startPoint x: 101, startPoint y: 293, endPoint x: 304, endPoint y: 306, distance: 203.2
click at [304, 306] on span "The Speaking Test will start now. There are 3 questions in this section. • 1 qu…" at bounding box center [229, 293] width 267 height 171
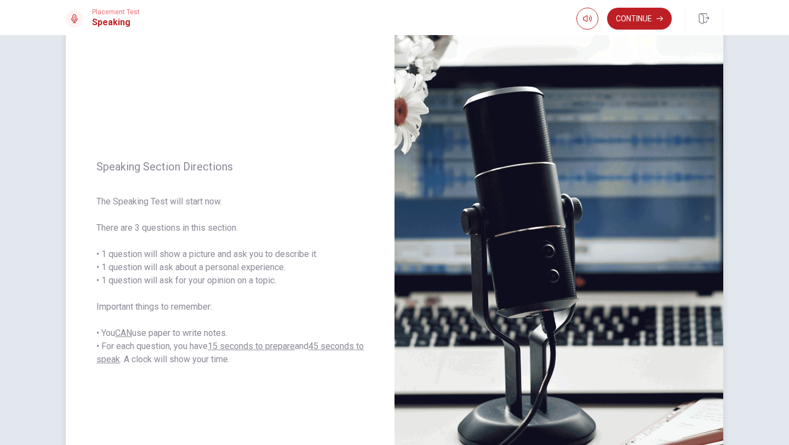
scroll to position [33, 0]
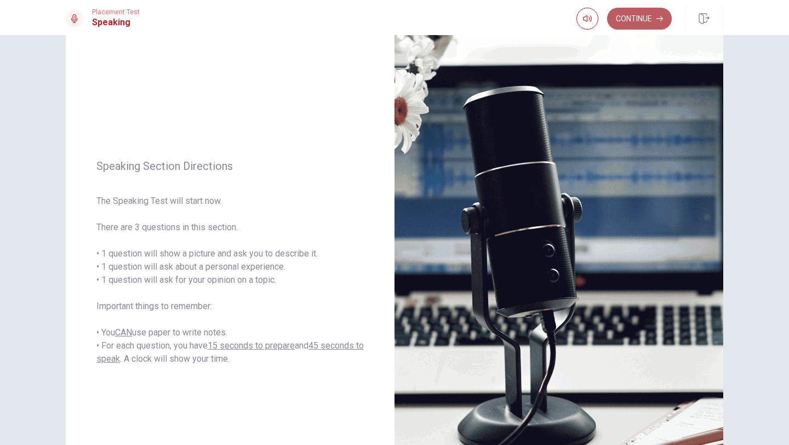
click at [641, 18] on button "Continue" at bounding box center [639, 19] width 65 height 22
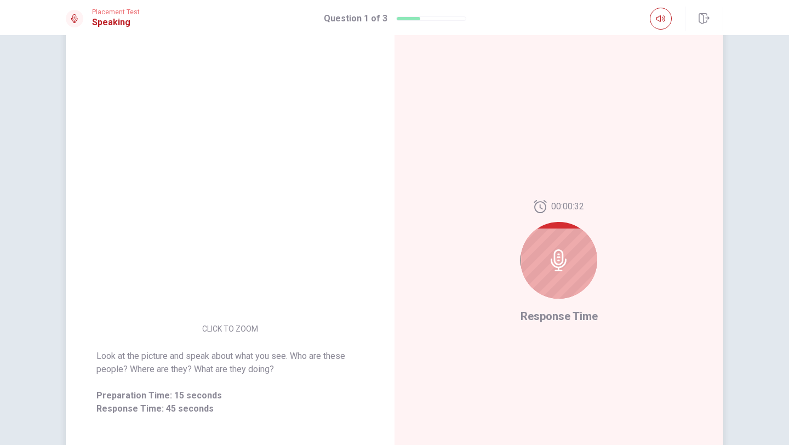
click at [569, 237] on div at bounding box center [559, 260] width 77 height 77
click at [554, 264] on icon at bounding box center [559, 260] width 16 height 22
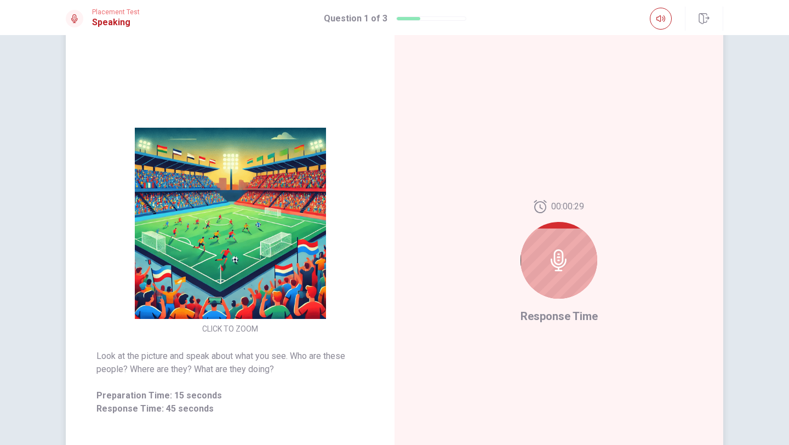
click at [548, 269] on icon at bounding box center [559, 260] width 22 height 22
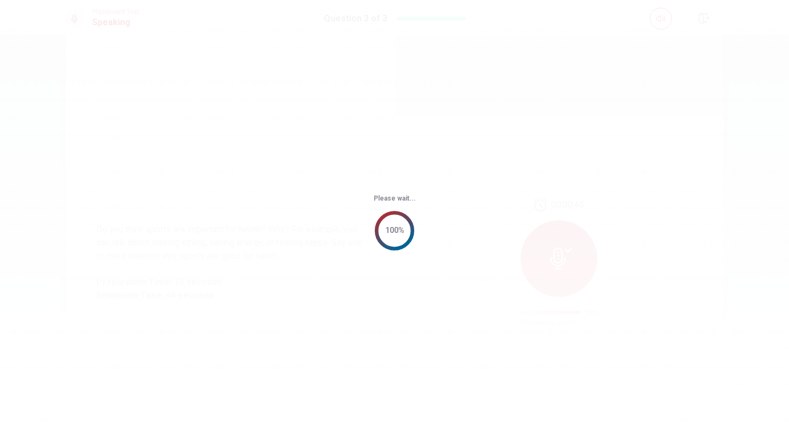
scroll to position [0, 0]
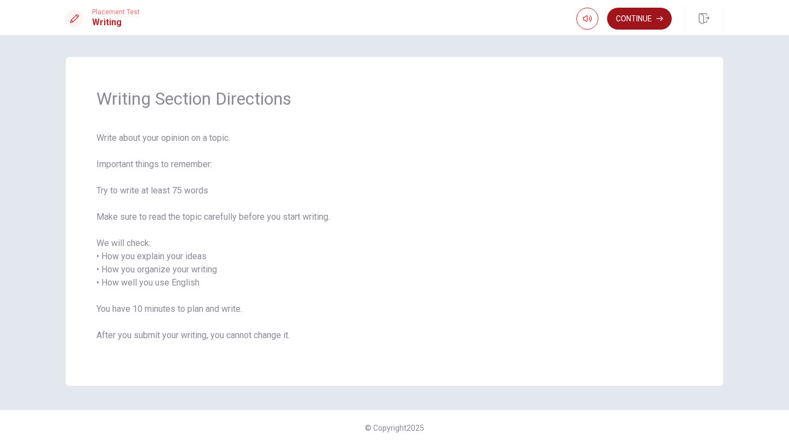
click at [636, 14] on button "Continue" at bounding box center [639, 19] width 65 height 22
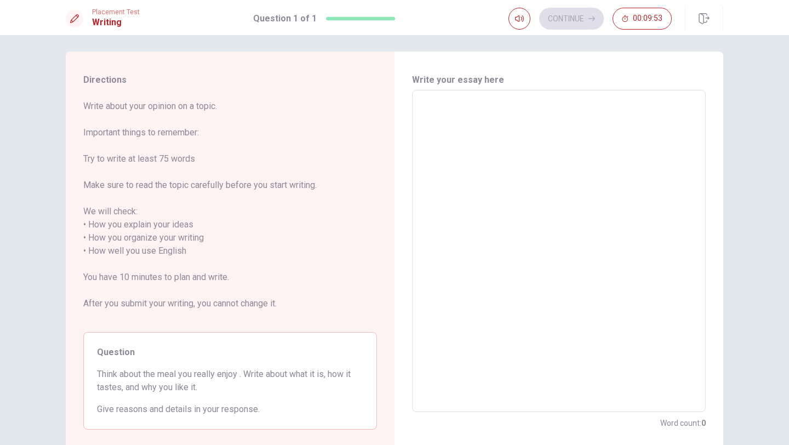
scroll to position [6, 0]
drag, startPoint x: 250, startPoint y: 373, endPoint x: 292, endPoint y: 365, distance: 43.0
click at [290, 365] on div "Question Think about the meal you really enjoy . Write about what it is, how it…" at bounding box center [230, 380] width 294 height 98
drag, startPoint x: 150, startPoint y: 387, endPoint x: 230, endPoint y: 339, distance: 93.2
click at [179, 353] on div "Question Think about the meal you really enjoy . Write about what it is, how it…" at bounding box center [230, 380] width 294 height 98
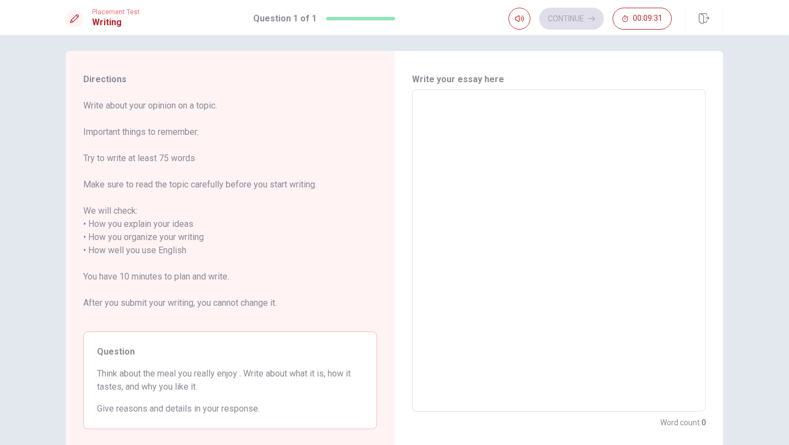
click at [434, 121] on textarea at bounding box center [559, 251] width 278 height 304
type textarea "m"
type textarea "x"
type textarea "my"
type textarea "x"
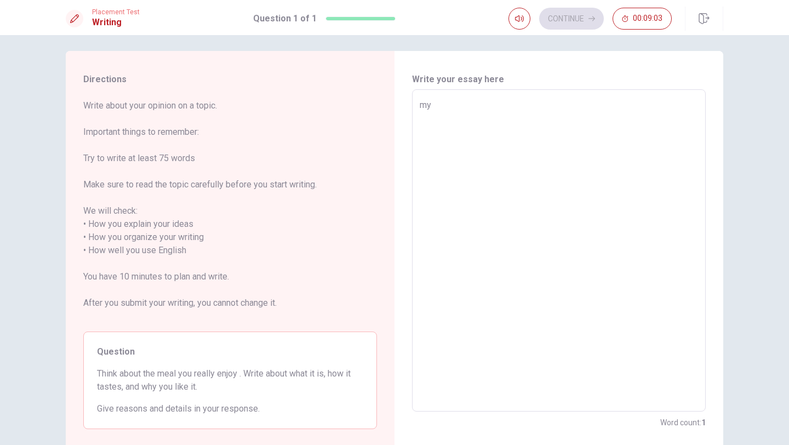
type textarea "my"
type textarea "x"
type textarea "my f"
type textarea "x"
type textarea "my fa"
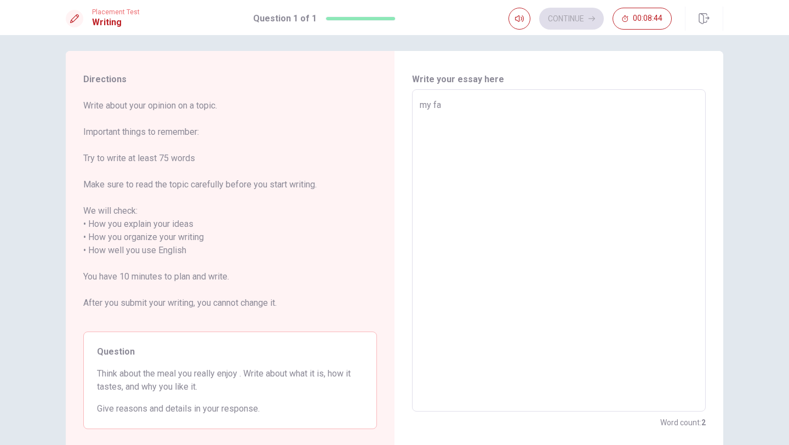
type textarea "x"
type textarea "my fav"
type textarea "x"
type textarea "my favo"
type textarea "x"
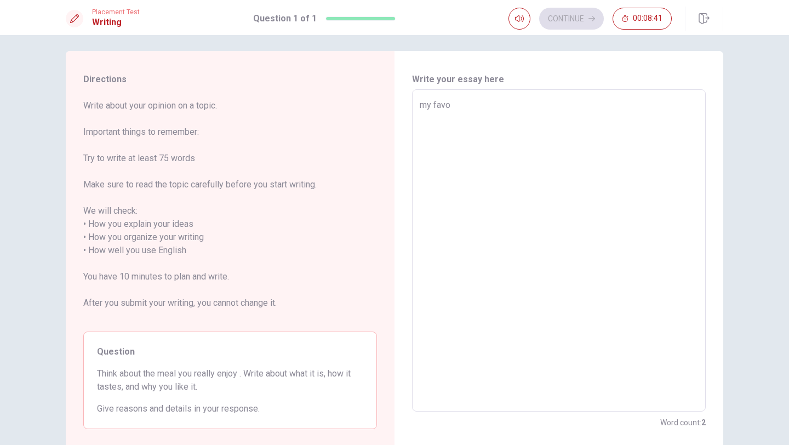
type textarea "my favor"
type textarea "x"
type textarea "my favori"
type textarea "x"
type textarea "my favorit"
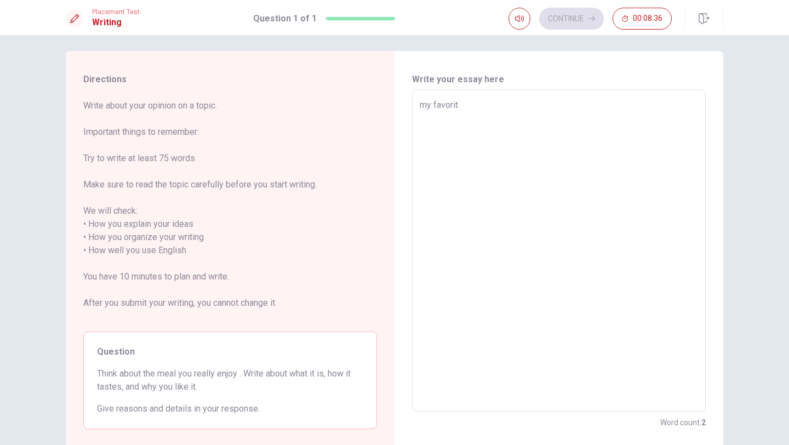
type textarea "x"
type textarea "my favorite"
type textarea "x"
type textarea "my favorite"
type textarea "x"
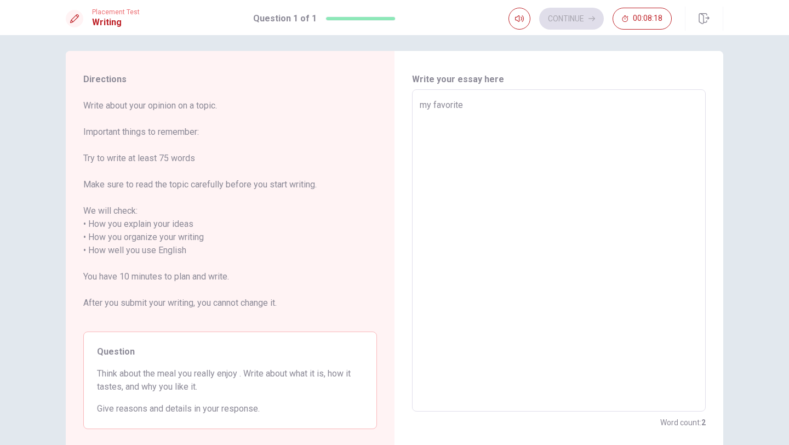
type textarea "my favorite i"
type textarea "x"
type textarea "my favorite is"
type textarea "x"
type textarea "my favorite is"
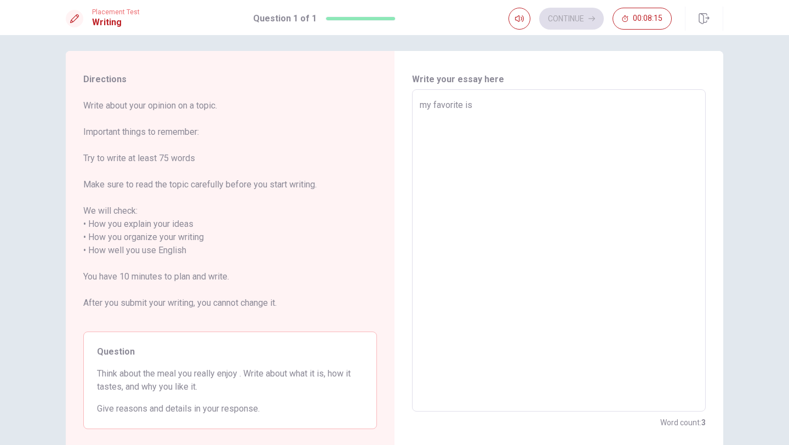
type textarea "x"
type textarea "my favorite is k"
type textarea "x"
type textarea "my favorite is ke"
type textarea "x"
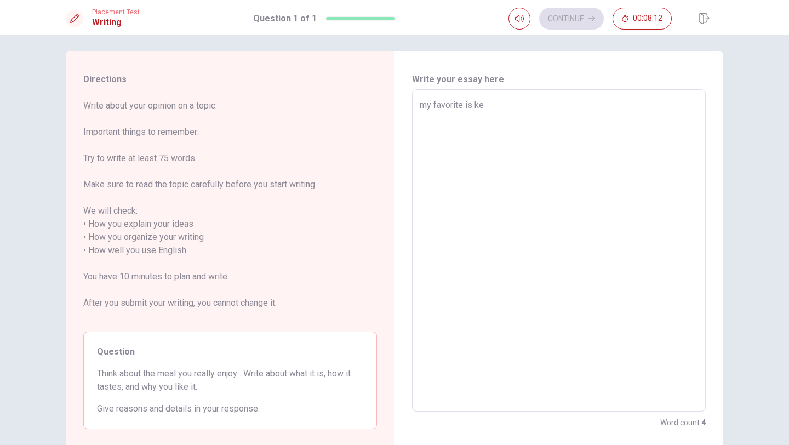
type textarea "my favorite is keb"
type textarea "x"
type textarea "my favorite is keba"
type textarea "x"
type textarea "my favorite is kebap"
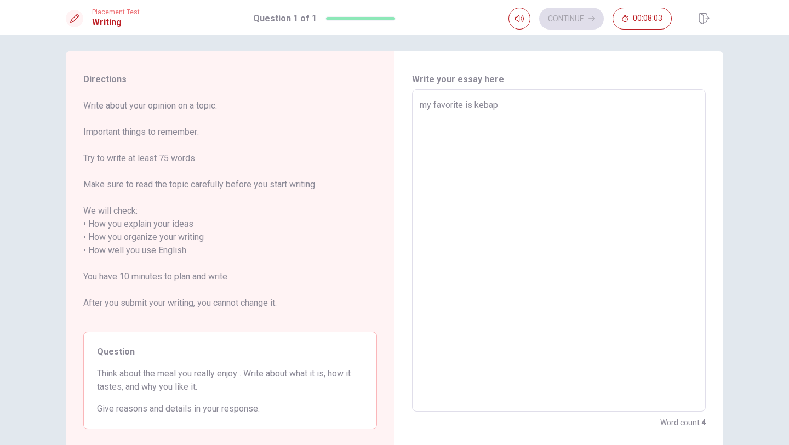
click at [470, 107] on textarea "my favorite is kebap" at bounding box center [559, 251] width 278 height 304
type textarea "x"
type textarea "my favorite is tkebap"
type textarea "x"
type textarea "my favorite is tükebap"
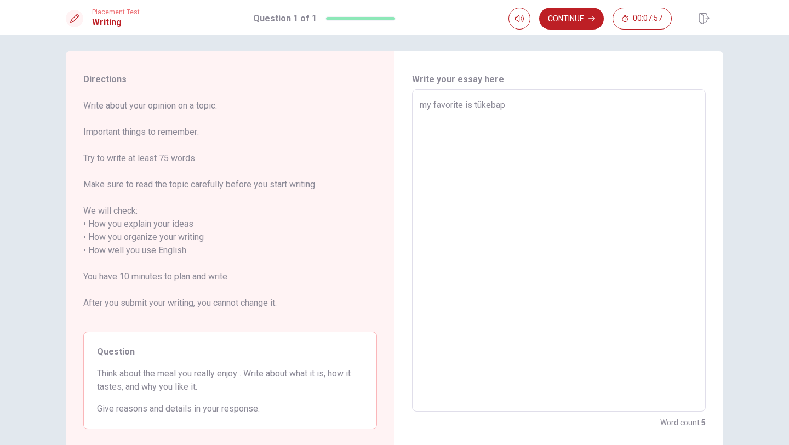
type textarea "x"
type textarea "my favorite is türkebap"
type textarea "x"
type textarea "my favorite is türkkebap"
type textarea "x"
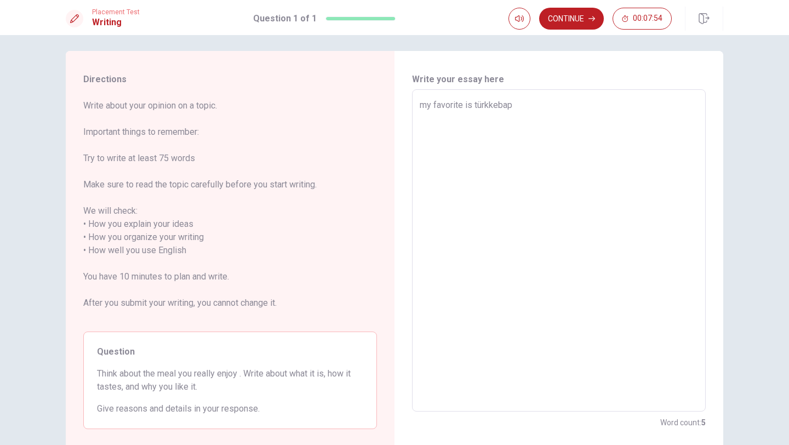
type textarea "my favorite is türkebap"
type textarea "x"
type textarea "my favorite is tükebap"
type textarea "x"
type textarea "my favorite is tkebap"
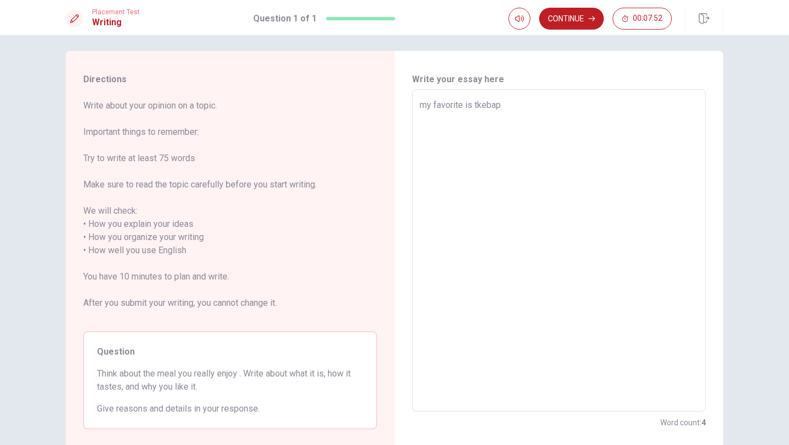
type textarea "x"
type textarea "my favorite is tukebap"
type textarea "x"
type textarea "my favorite is turkebap"
type textarea "x"
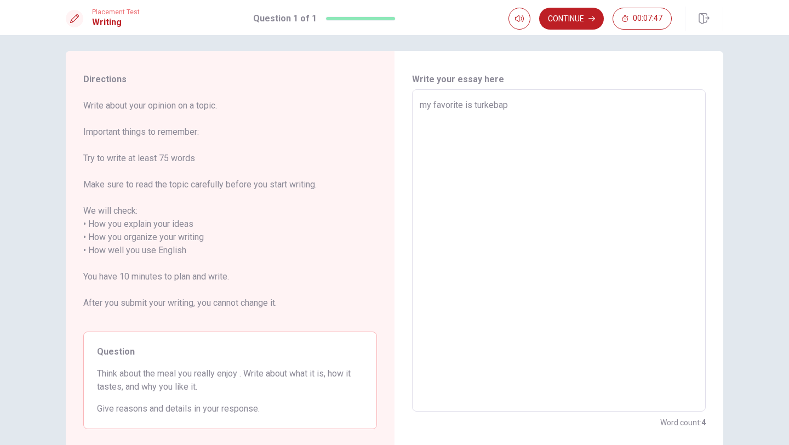
type textarea "my favorite is turkkebap"
type textarea "x"
type textarea "my favorite is turkikebap"
type textarea "x"
type textarea "my favorite is turkişkebap"
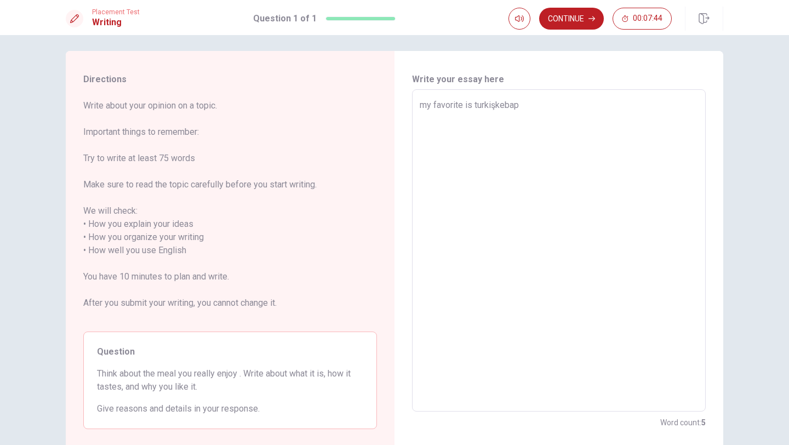
type textarea "x"
type textarea "my favorite is turkikebap"
type textarea "x"
type textarea "my favorite is turkiskebap"
type textarea "x"
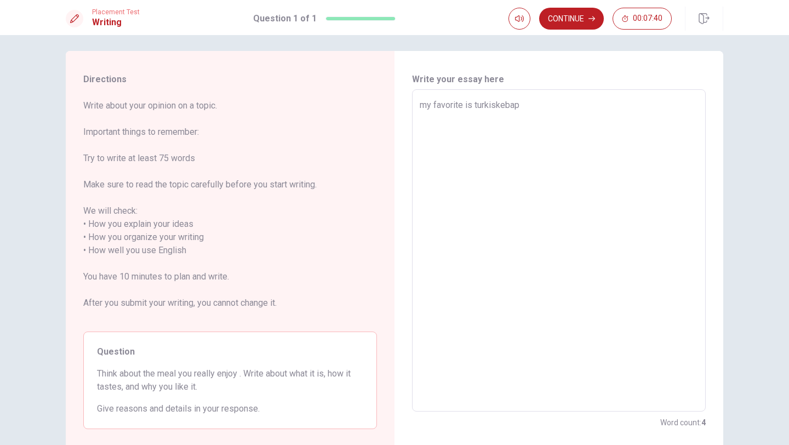
type textarea "my favorite is turkis kebap"
click at [539, 114] on textarea "my favorite is turkis kebap" at bounding box center [559, 251] width 278 height 304
type textarea "x"
type textarea "my favorite is turkis kebap"
type textarea "x"
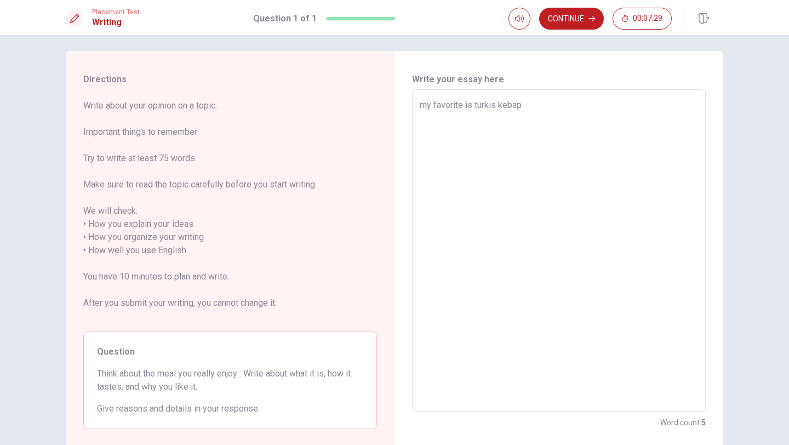
type textarea "my favorite is turkis kebap"
type textarea "x"
type textarea "my favorite is turkis kebap."
type textarea "x"
type textarea "my favorite is turkis kebap."
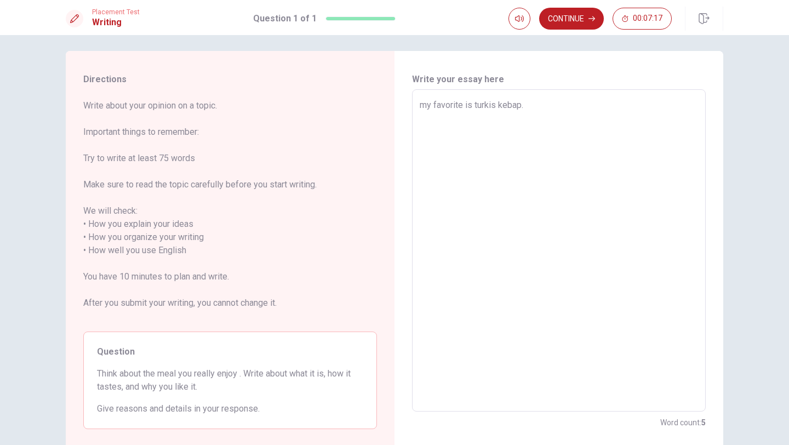
type textarea "x"
type textarea "my favorite is turkis kebap. i"
type textarea "x"
type textarea "my favorite is turkis kebap. is"
type textarea "x"
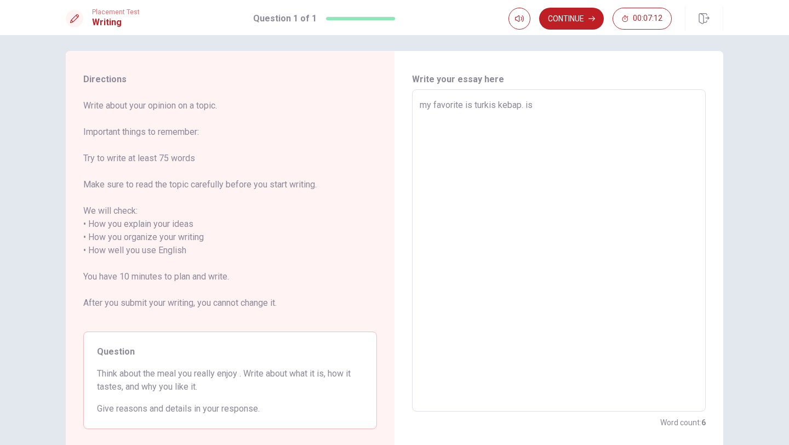
type textarea "my favorite is turkis kebap. i"
type textarea "x"
type textarea "my favorite is turkis kebap."
type textarea "x"
type textarea "my favorite is turkis kebap. k"
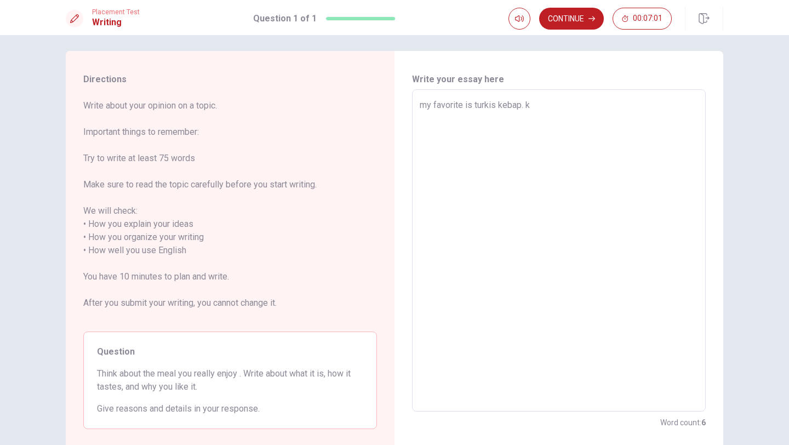
type textarea "x"
type textarea "my favorite is turkis kebap. ke"
type textarea "x"
type textarea "my favorite is turkis kebap. keb"
type textarea "x"
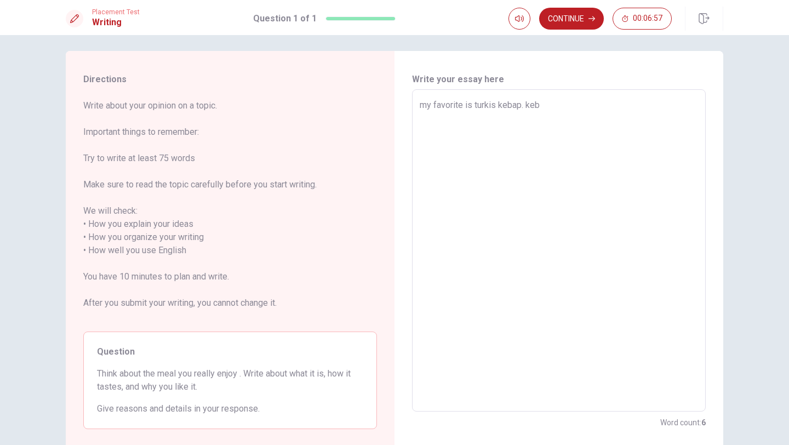
type textarea "my favorite is turkis kebap. [GEOGRAPHIC_DATA]"
type textarea "x"
type textarea "my favorite is turkis kebap. kebap"
type textarea "x"
type textarea "my favorite is turkis kebap. kebap"
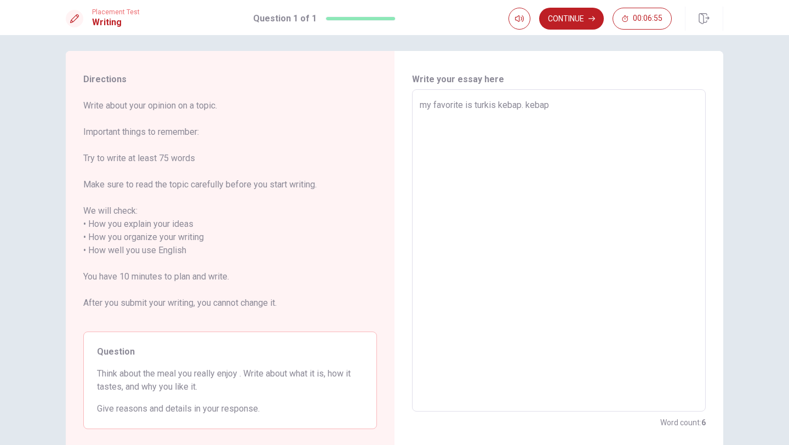
type textarea "x"
type textarea "my favorite is turkis kebap. kebap i"
type textarea "x"
type textarea "my favorite is turkis kebap. kebap is"
type textarea "x"
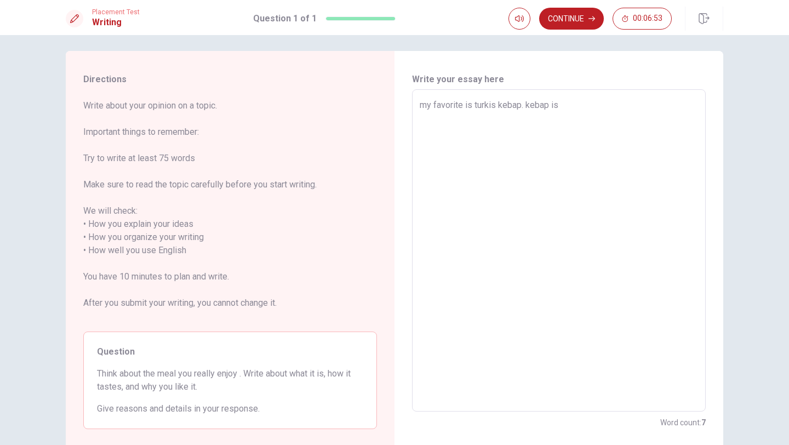
type textarea "my favorite is turkis kebap. kebap is"
type textarea "x"
type textarea "my favorite is turkis kebap. kebap is v"
type textarea "x"
type textarea "my favorite is turkis kebap. kebap is ve"
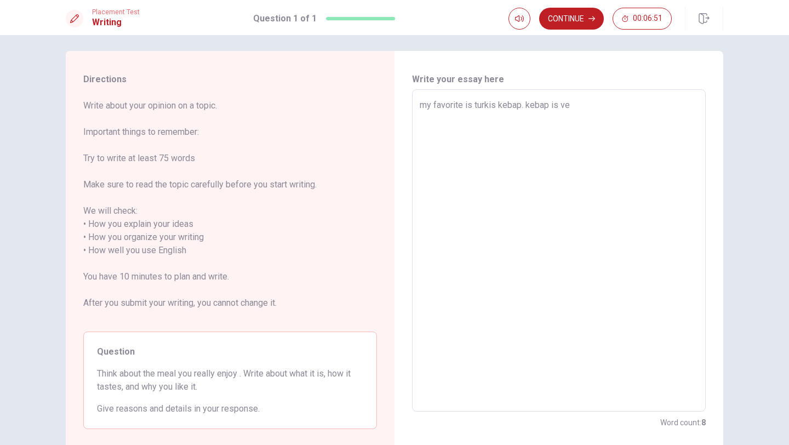
type textarea "x"
type textarea "my favorite is turkis kebap. kebap is ver"
type textarea "x"
type textarea "my favorite is turkis kebap. kebap is very"
type textarea "x"
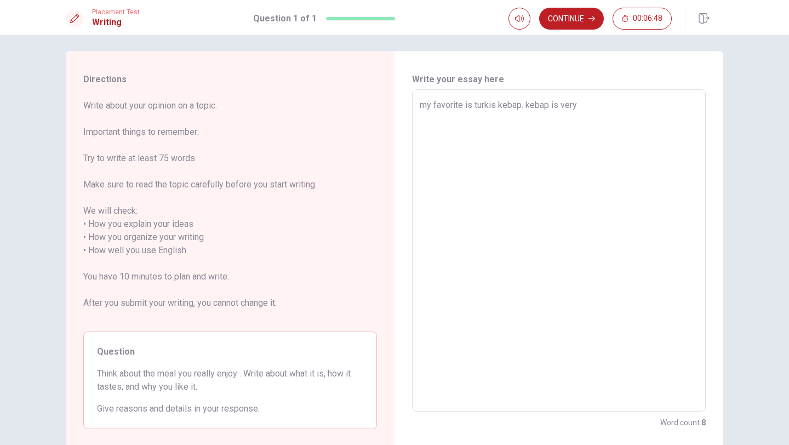
type textarea "my favorite is turkis kebap. kebap is very"
type textarea "x"
type textarea "my favorite is turkis kebap. kebap is very d"
type textarea "x"
type textarea "my favorite is turkis kebap. kebap is very de"
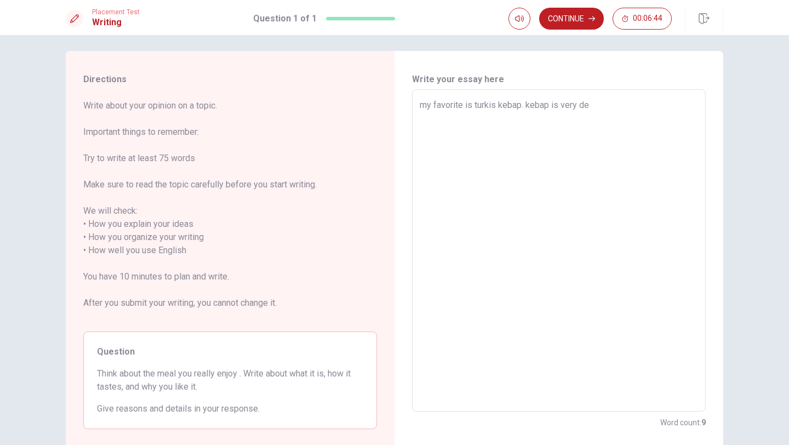
type textarea "x"
type textarea "my favorite is turkis kebap. kebap is very del"
type textarea "x"
type textarea "my favorite is turkis kebap. kebap is very deli"
type textarea "x"
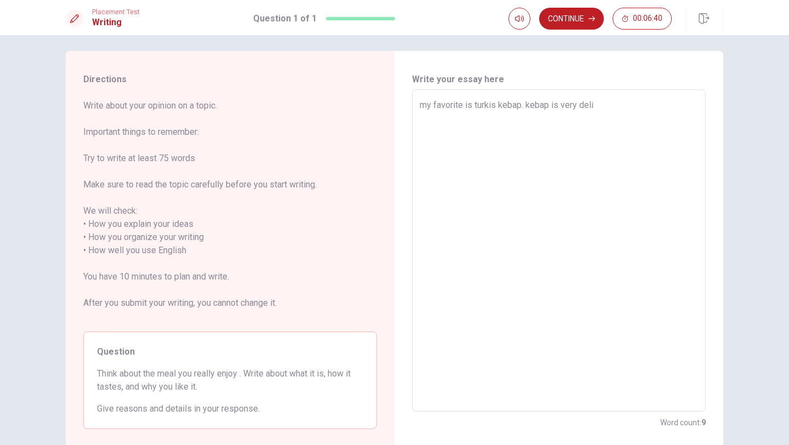
type textarea "my favorite is turkis kebap. kebap is very [PERSON_NAME]"
type textarea "x"
type textarea "my favorite is turkis kebap. kebap is very deli"
type textarea "x"
type textarea "my favorite is turkis kebap. kebap is very delic"
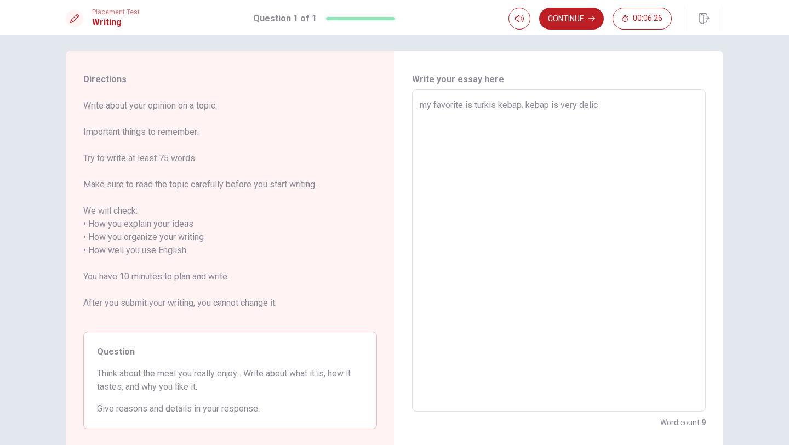
type textarea "x"
type textarea "my favorite is turkis kebap. kebap is very delico"
type textarea "x"
type textarea "my favorite is turkis kebap. kebap is very delicou"
type textarea "x"
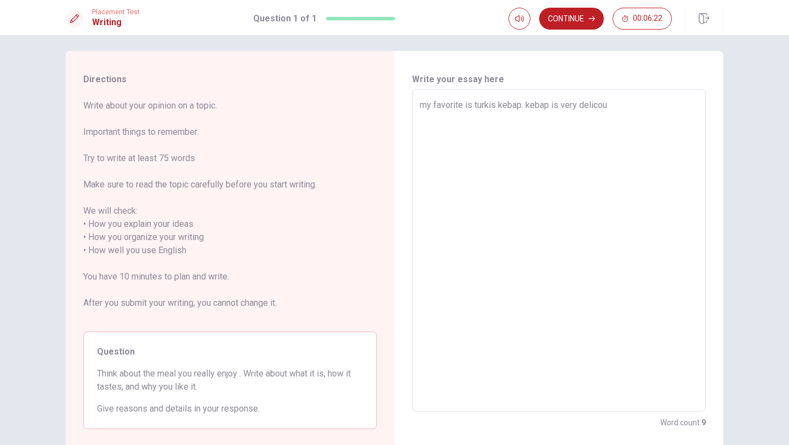
type textarea "my favorite is turkis kebap. kebap is very delicous"
type textarea "x"
type textarea "my favorite is turkis kebap. kebap is very delicouse"
type textarea "x"
type textarea "my favorite is turkis kebap. kebap is very delicous"
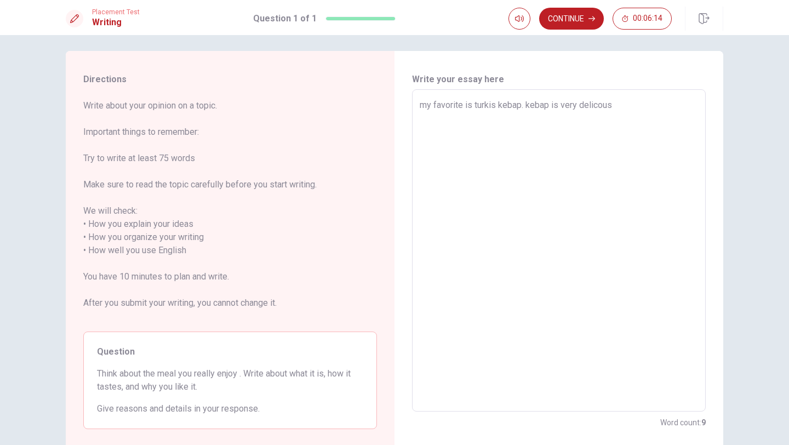
type textarea "x"
type textarea "my favorite is turkis kebap. kebap is very delicous"
type textarea "x"
type textarea "my favorite is turkis kebap. kebap is very delicous ."
type textarea "x"
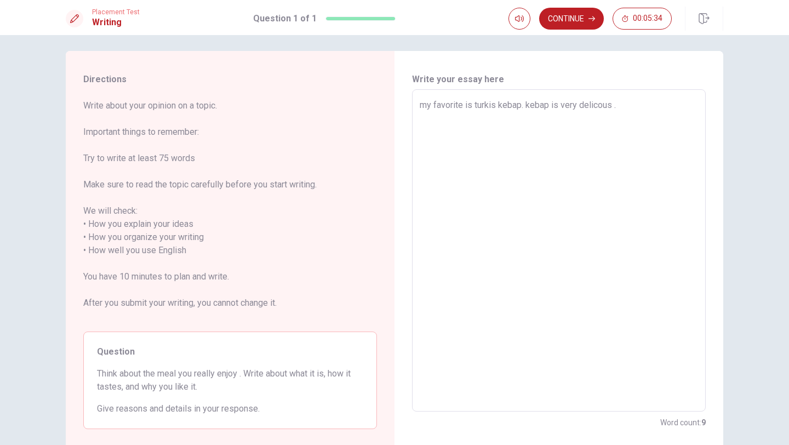
type textarea "my favorite is turkis kebap. kebap is very delicous .k"
type textarea "x"
type textarea "my favorite is turkis kebap. kebap is very delicous .ke"
type textarea "x"
type textarea "my favorite is turkis kebap. kebap is very delicous .keb"
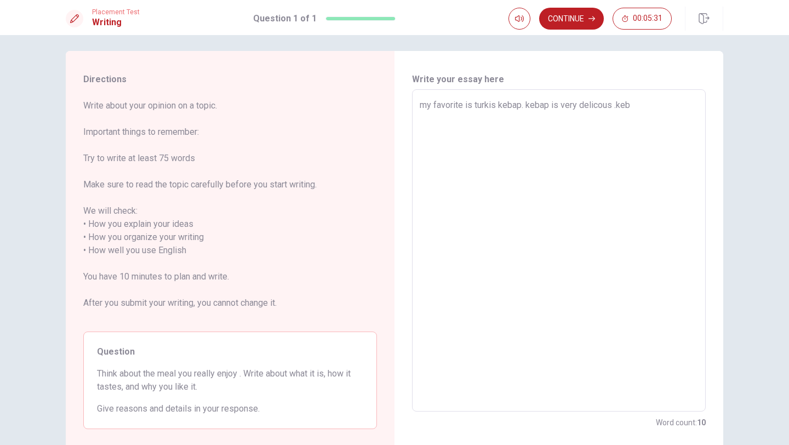
type textarea "x"
type textarea "my favorite is turkis kebap. kebap is very delicous .kebs"
type textarea "x"
type textarea "my favorite is turkis kebap. kebap is very delicous .keb"
type textarea "x"
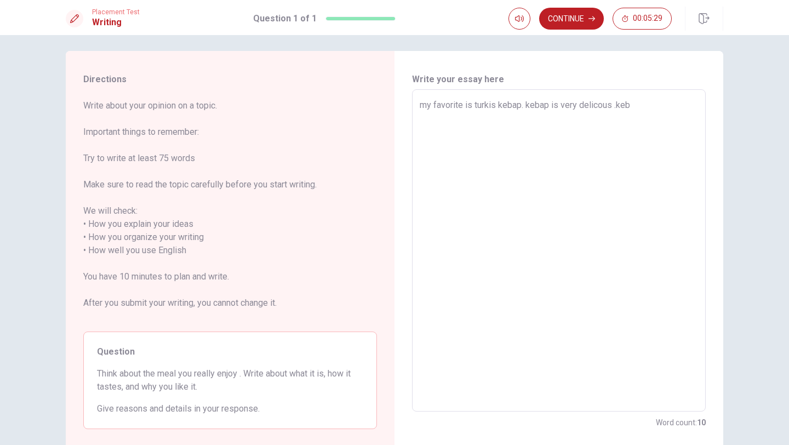
type textarea "my favorite is turkis kebap. kebap is very delicous .keba"
type textarea "x"
type textarea "my favorite is turkis kebap. kebap is very delicous .kebap"
type textarea "x"
type textarea "my favorite is turkis kebap. kebap is very delicous .kebap"
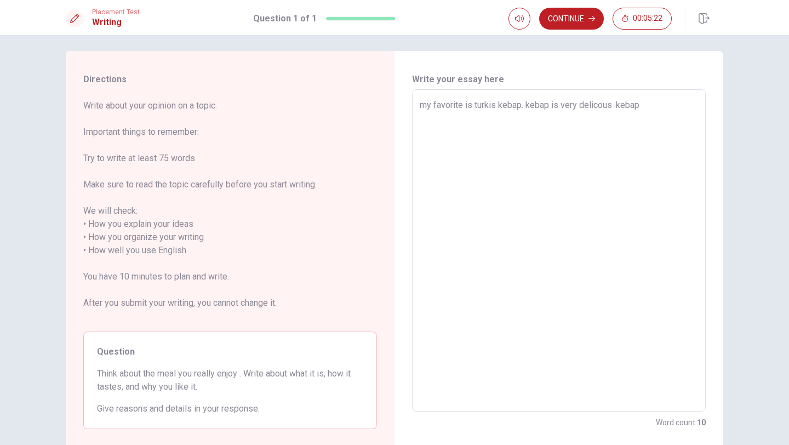
type textarea "x"
type textarea "my favorite is turkis kebap. kebap is very delicous .kebap i"
type textarea "x"
type textarea "my favorite is turkis kebap. kebap is very delicous .kebap is"
type textarea "x"
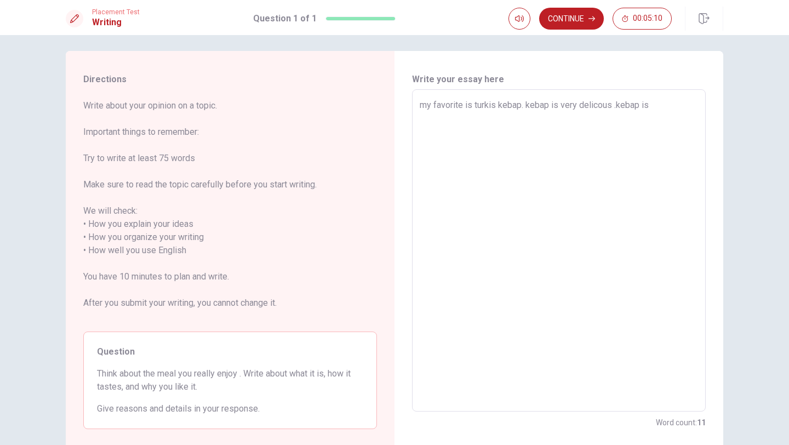
type textarea "my favorite is turkis kebap. kebap is very delicous .kebap is"
type textarea "x"
type textarea "my favorite is turkis kebap. kebap is very delicous .kebap is b"
type textarea "x"
type textarea "my favorite is turkis kebap. kebap is very delicous .kebap is be"
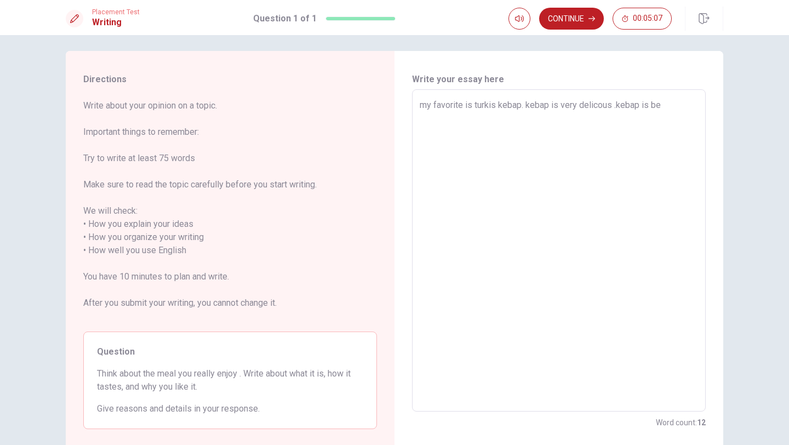
type textarea "x"
type textarea "my favorite is turkis kebap. kebap is very delicous .kebap is bee"
type textarea "x"
type textarea "my favorite is turkis kebap. kebap is very delicous .kebap is beef"
type textarea "x"
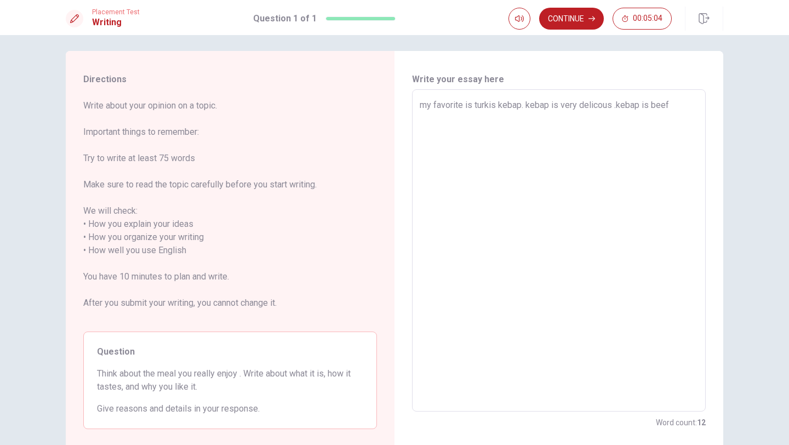
type textarea "my favorite is turkis kebap. kebap is very delicous .kebap is beef"
type textarea "x"
type textarea "my favorite is turkis kebap. kebap is very delicous .kebap is beef m"
type textarea "x"
type textarea "my favorite is turkis kebap. kebap is very delicous .kebap is beef me"
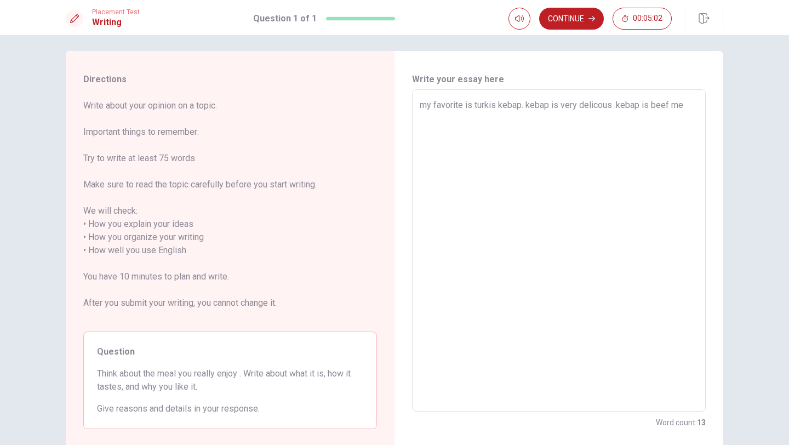
type textarea "x"
type textarea "my favorite is turkis kebap. kebap is very delicous .kebap is beef mea"
type textarea "x"
type textarea "my favorite is turkis kebap. kebap is very delicous .kebap is beef meat"
type textarea "x"
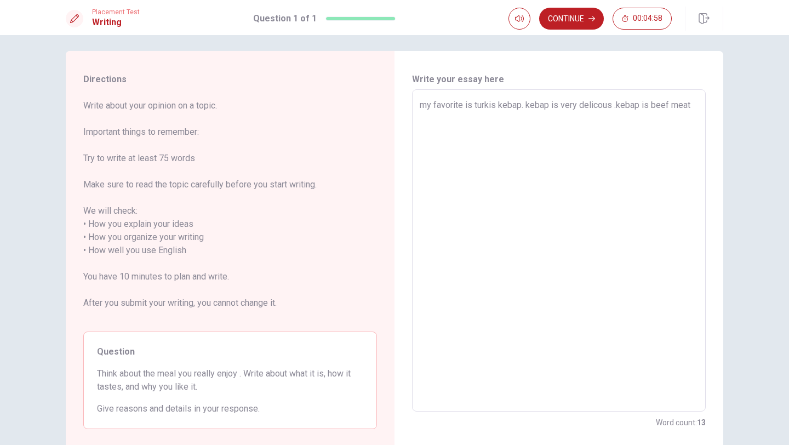
type textarea "my favorite is turkis kebap. kebap is very delicous .kebap is beef meat"
type textarea "x"
type textarea "my favorite is turkis kebap. kebap is very delicous .kebap is beef meat b"
type textarea "x"
type textarea "my favorite is turkis kebap. kebap is very delicous .kebap is beef meat be"
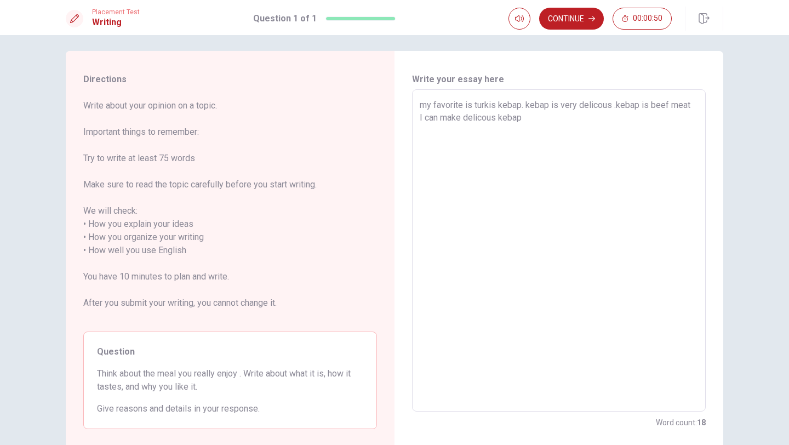
click at [482, 106] on textarea "my favorite is turkis kebap. kebap is very delicous .kebap is beef meat I can m…" at bounding box center [559, 251] width 278 height 304
click at [596, 146] on textarea "my favorite ikis kebap. kebap is very delicous .kebap is beef meat I can make d…" at bounding box center [559, 251] width 278 height 304
click at [476, 103] on textarea "my favorite ikis kebap. kebap is very delicous .kebap is beef meat I can make d…" at bounding box center [559, 251] width 278 height 304
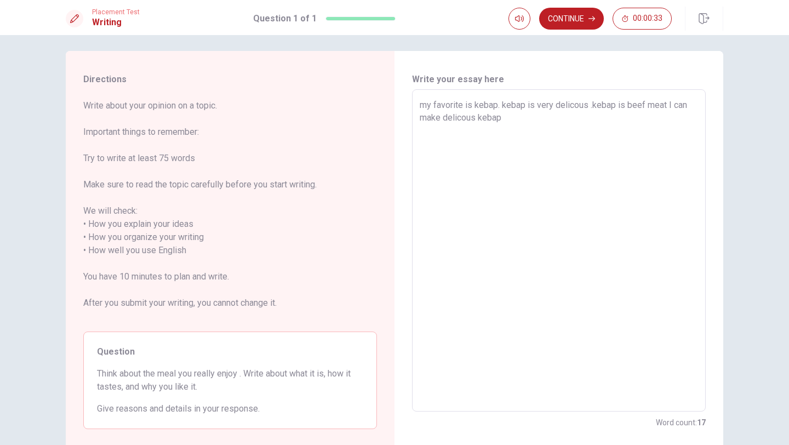
click at [513, 119] on textarea "my favorite is kebap. kebap is very delicous .kebap is beef meat I can make del…" at bounding box center [559, 251] width 278 height 304
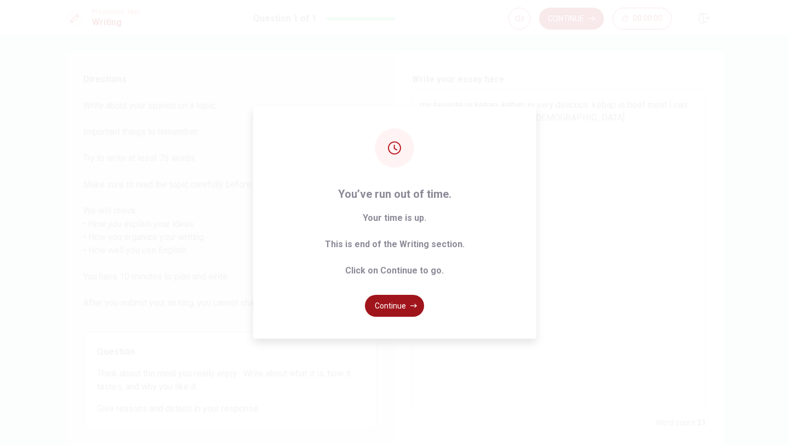
click at [390, 308] on button "Continue" at bounding box center [394, 306] width 59 height 22
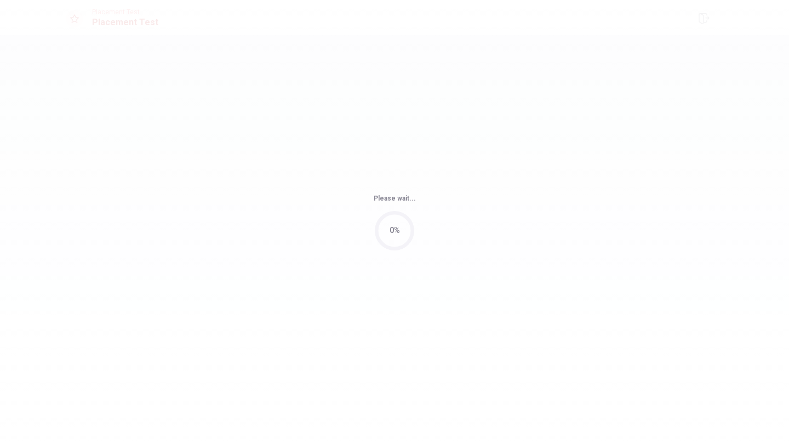
scroll to position [0, 0]
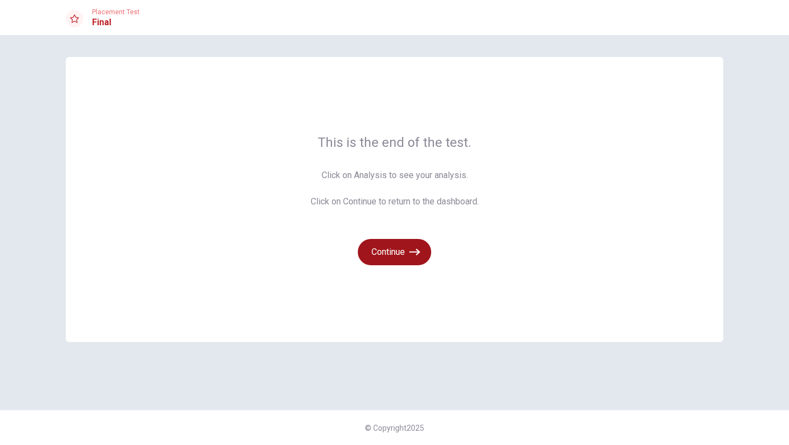
click at [395, 249] on button "Continue" at bounding box center [394, 252] width 73 height 26
